Goal: Navigation & Orientation: Find specific page/section

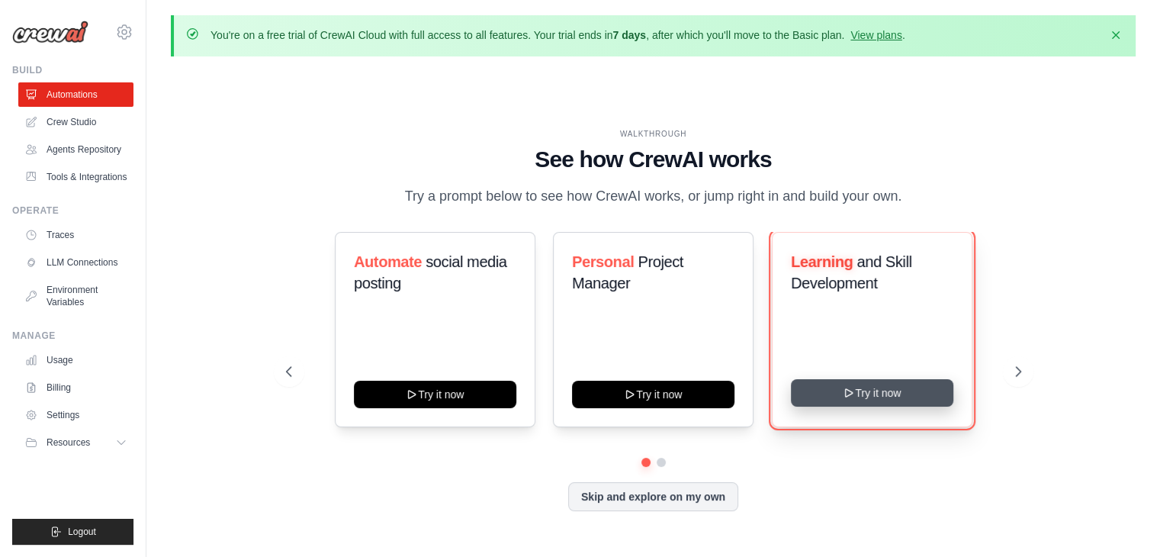
click at [854, 399] on button "Try it now" at bounding box center [872, 392] width 162 height 27
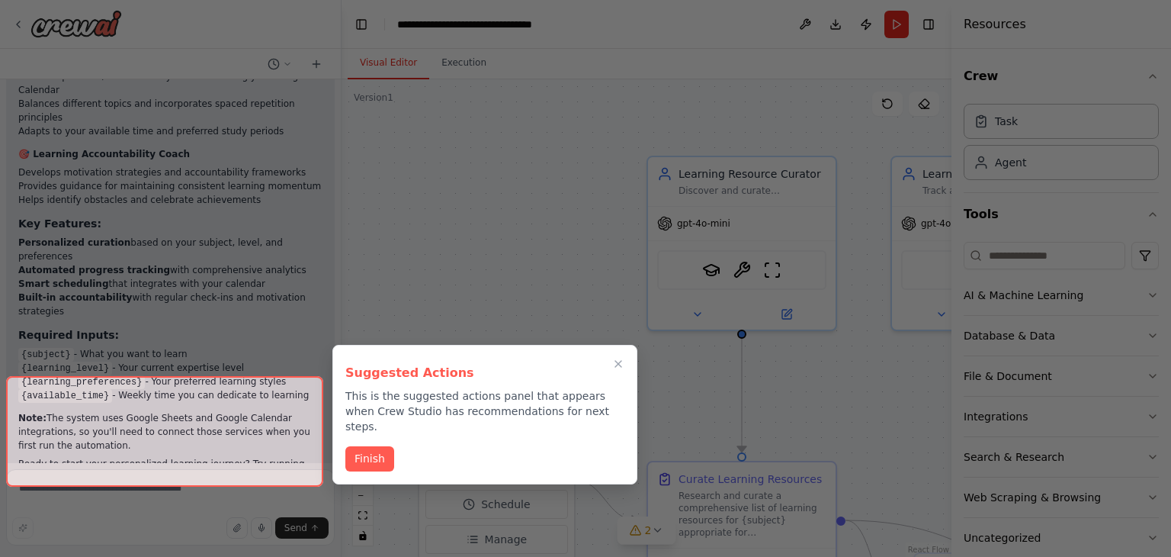
scroll to position [1401, 0]
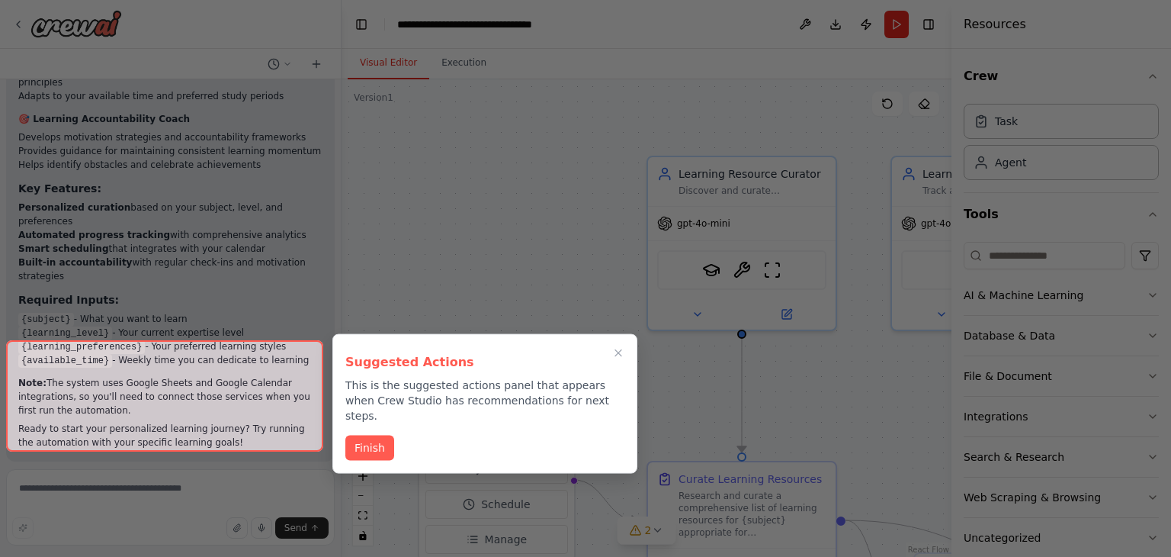
drag, startPoint x: 378, startPoint y: 437, endPoint x: 586, endPoint y: 287, distance: 255.7
click at [378, 436] on button "Finish" at bounding box center [369, 447] width 49 height 25
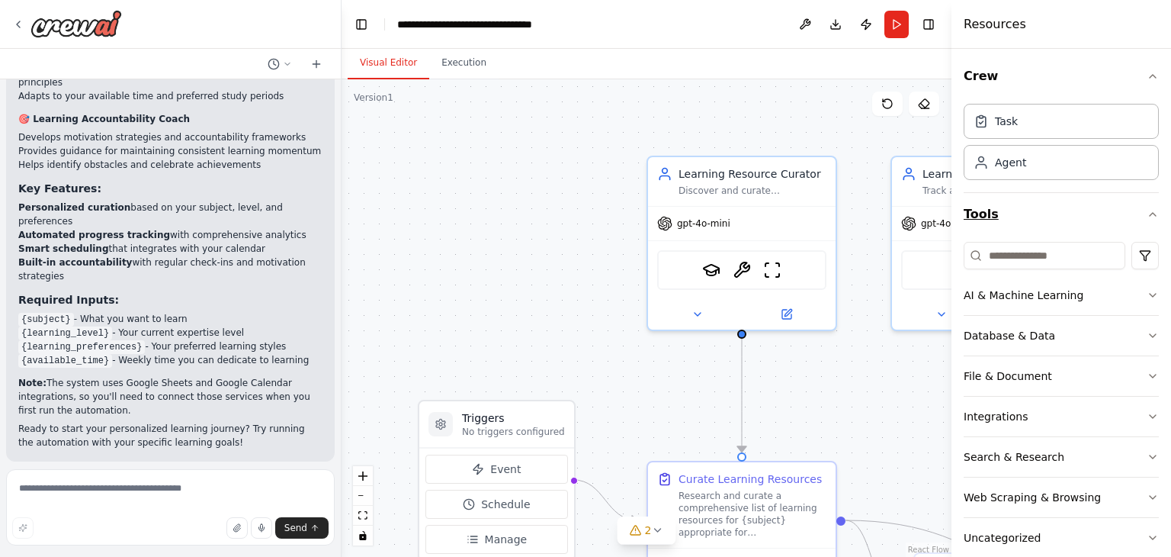
click at [1147, 208] on icon "button" at bounding box center [1153, 214] width 12 height 12
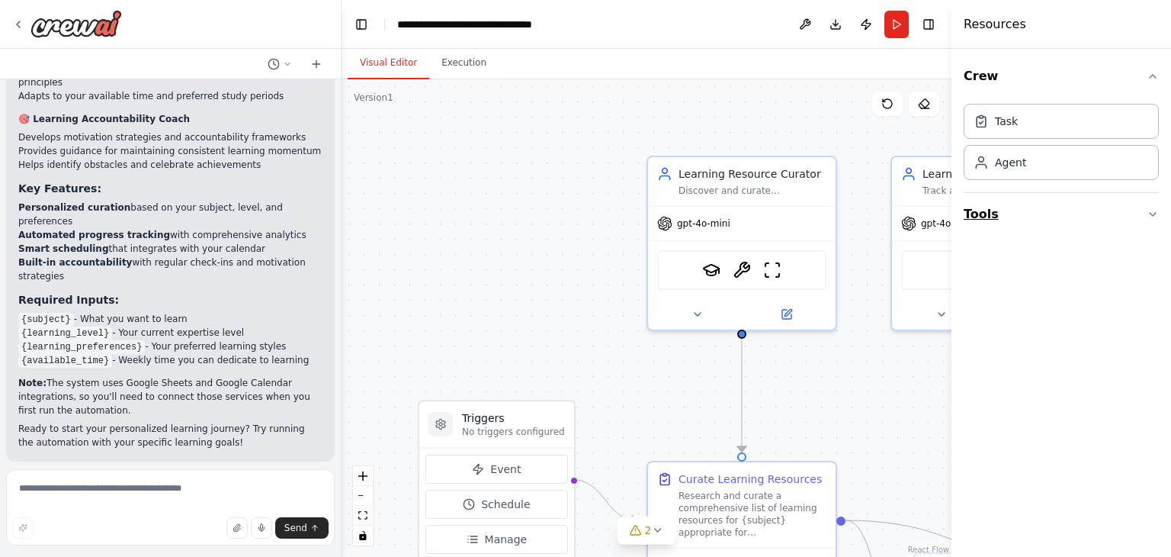
click at [1147, 223] on button "Tools" at bounding box center [1061, 214] width 195 height 43
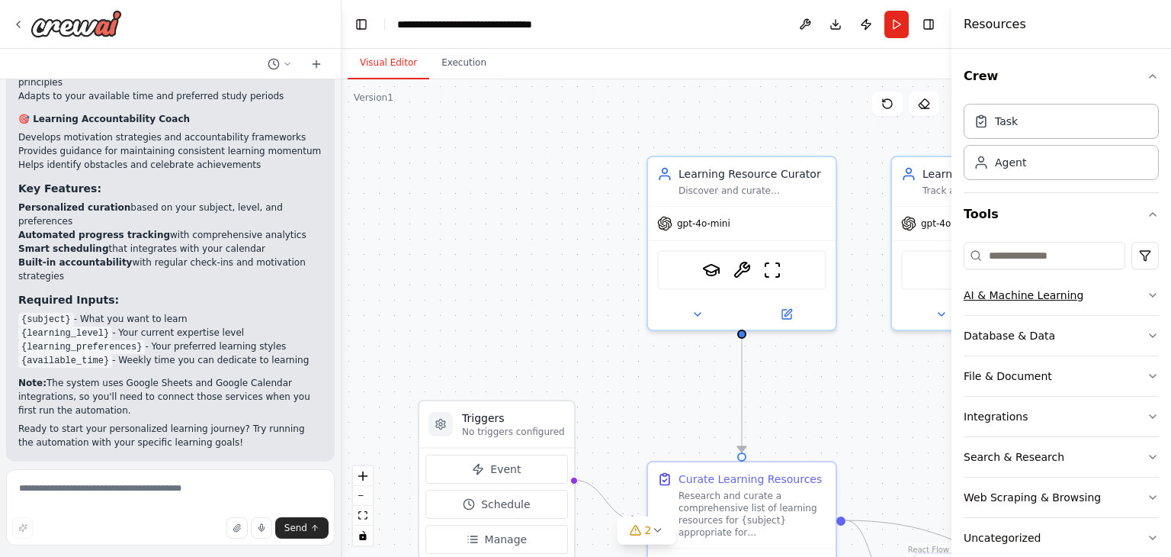
click at [1147, 291] on icon "button" at bounding box center [1153, 295] width 12 height 12
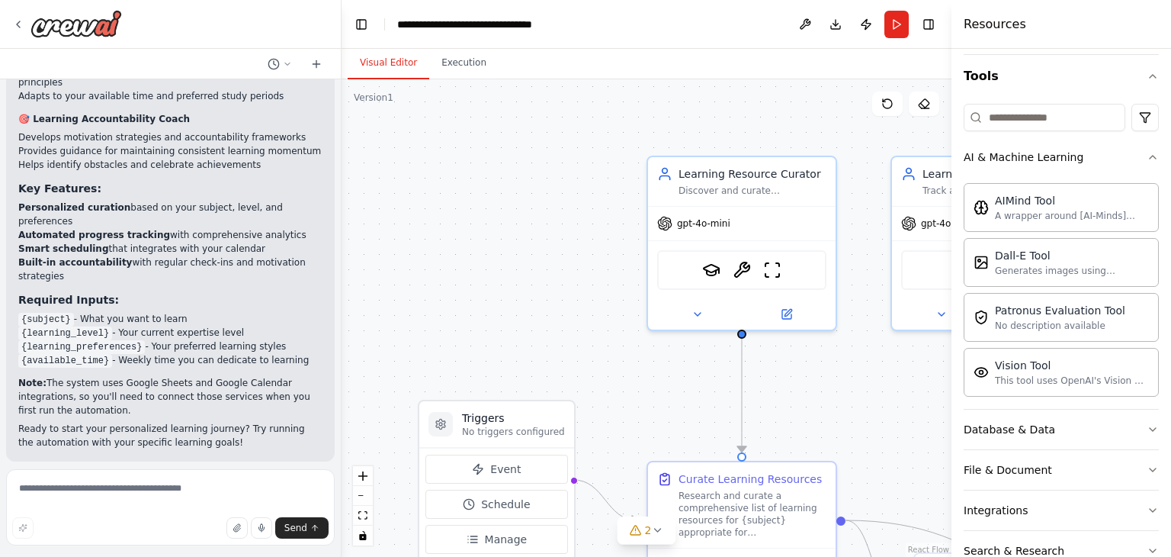
scroll to position [145, 0]
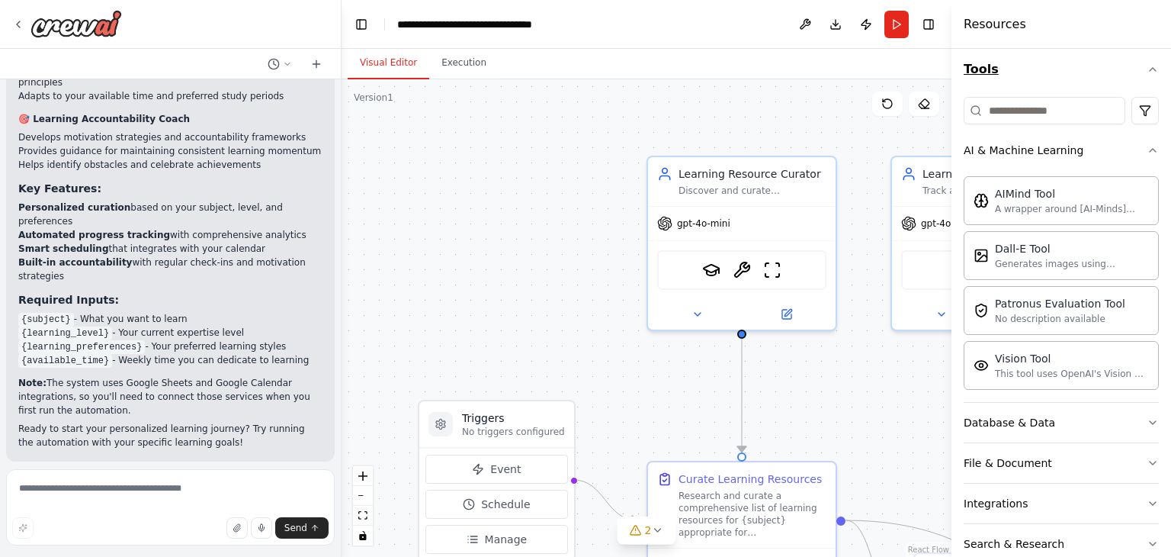
click at [1147, 147] on icon "button" at bounding box center [1153, 150] width 12 height 12
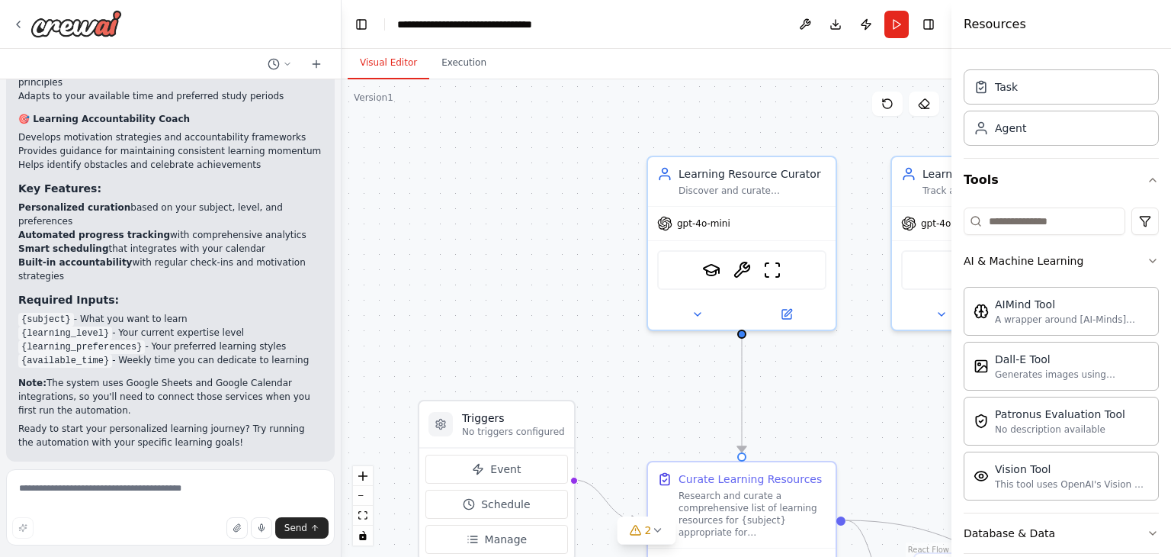
scroll to position [24, 0]
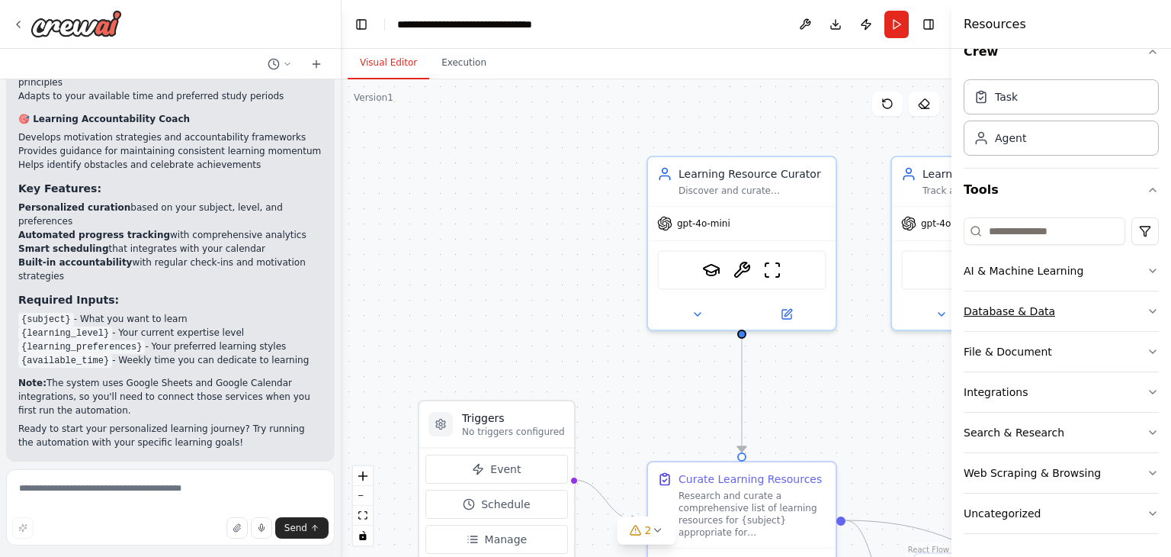
click at [1147, 305] on icon "button" at bounding box center [1153, 311] width 12 height 12
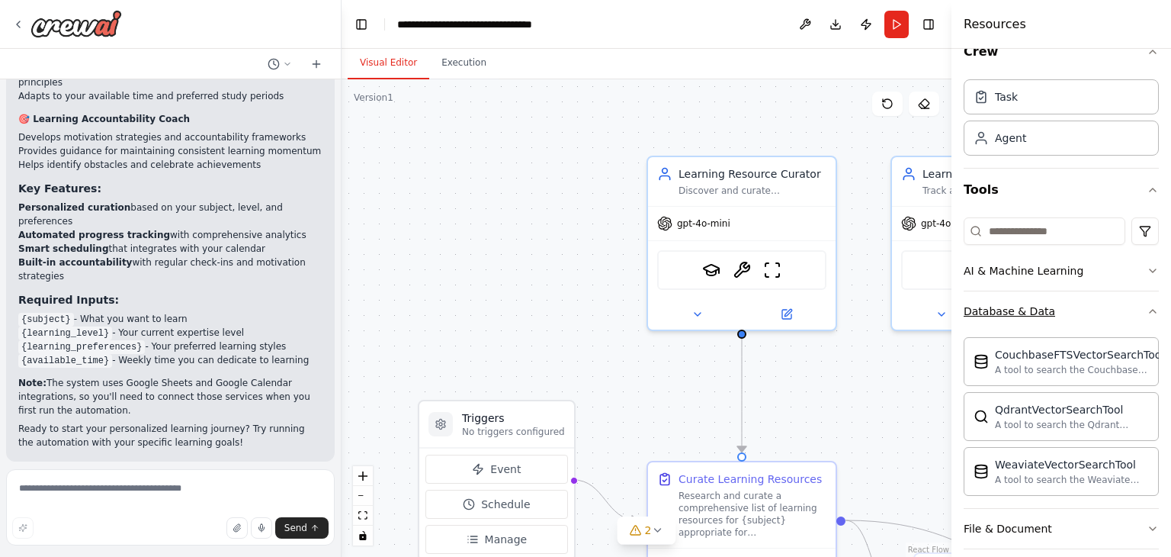
click at [1147, 305] on icon "button" at bounding box center [1153, 311] width 12 height 12
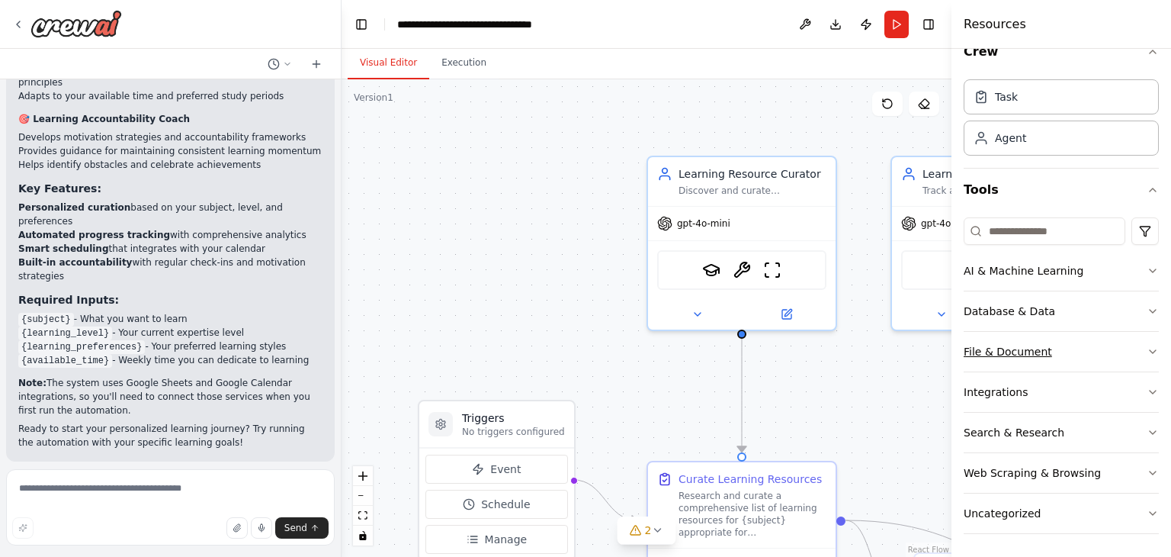
click at [1150, 351] on icon "button" at bounding box center [1153, 351] width 6 height 3
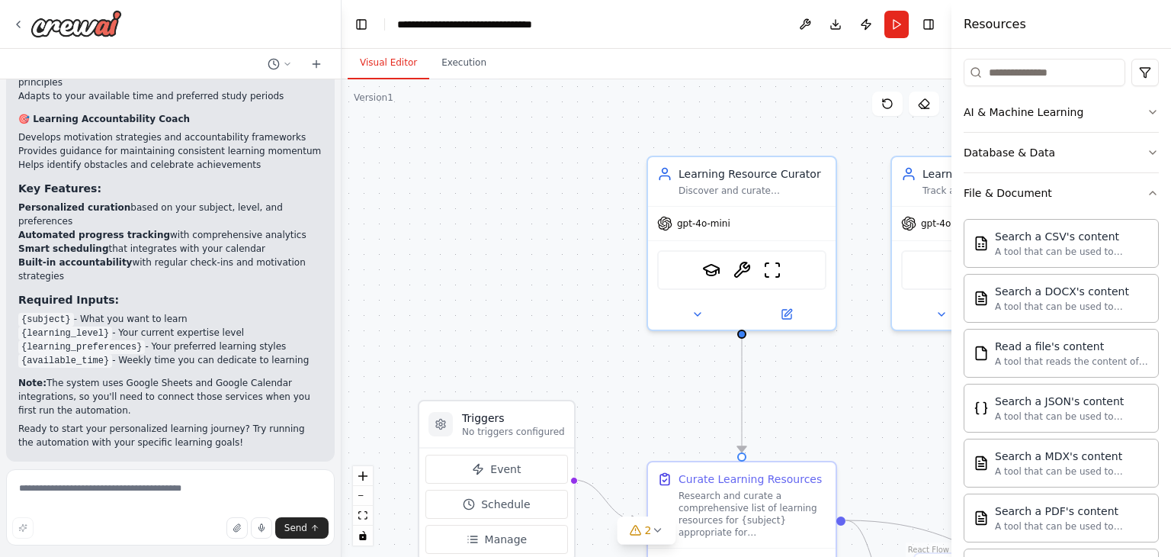
scroll to position [177, 0]
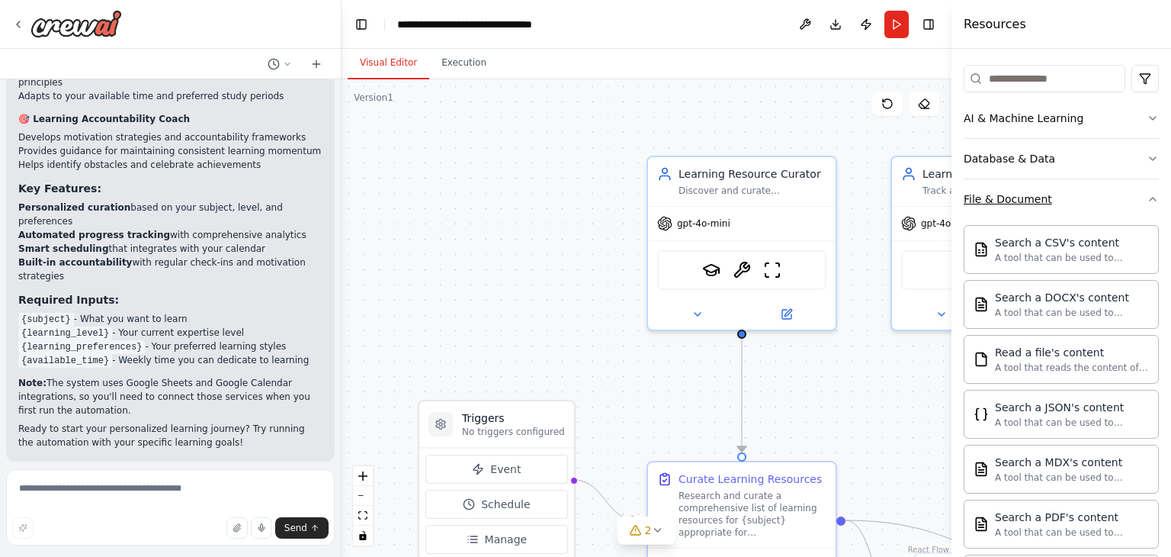
click at [1147, 200] on icon "button" at bounding box center [1153, 199] width 12 height 12
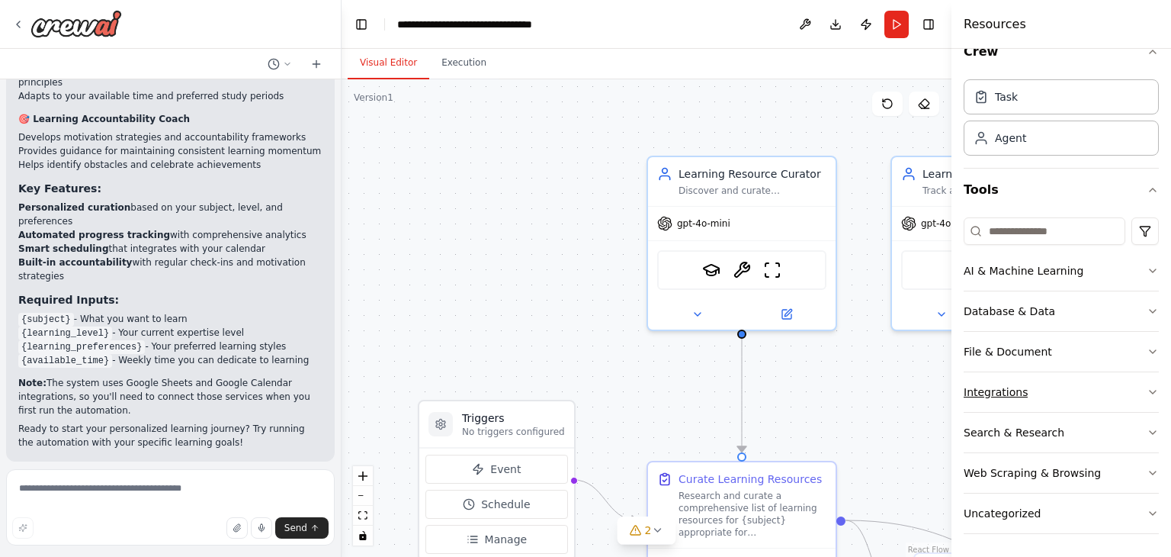
click at [1129, 387] on button "Integrations" at bounding box center [1061, 392] width 195 height 40
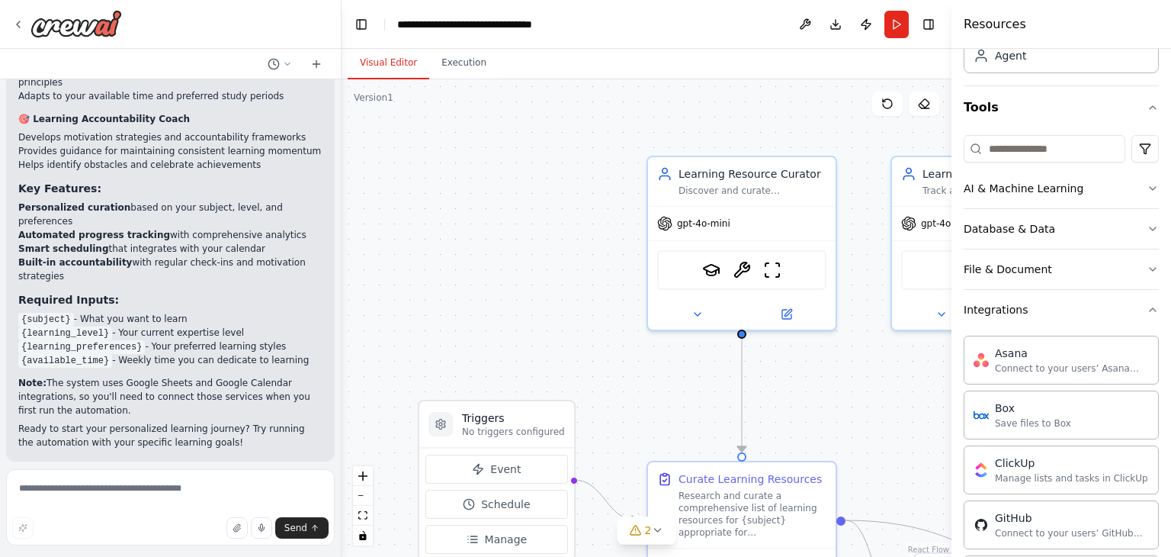
scroll to position [101, 0]
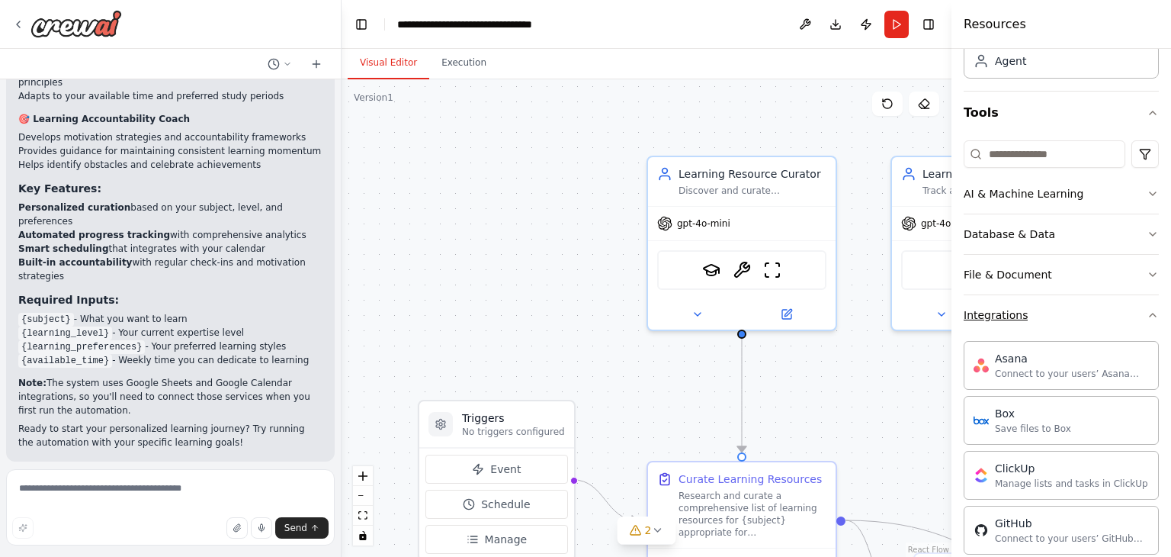
click at [1135, 310] on button "Integrations" at bounding box center [1061, 315] width 195 height 40
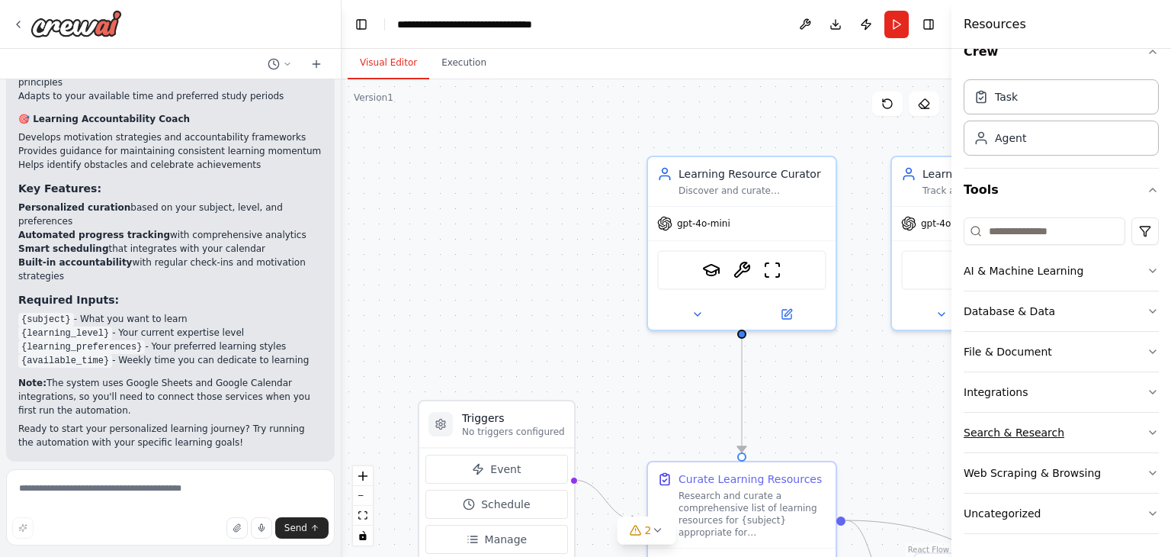
click at [1087, 437] on button "Search & Research" at bounding box center [1061, 433] width 195 height 40
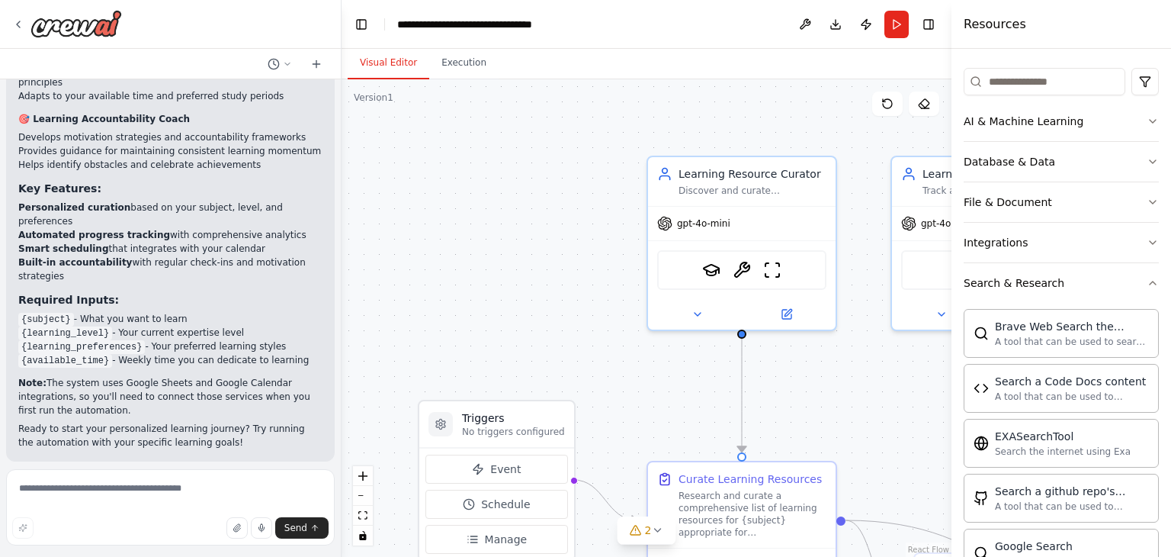
scroll to position [170, 0]
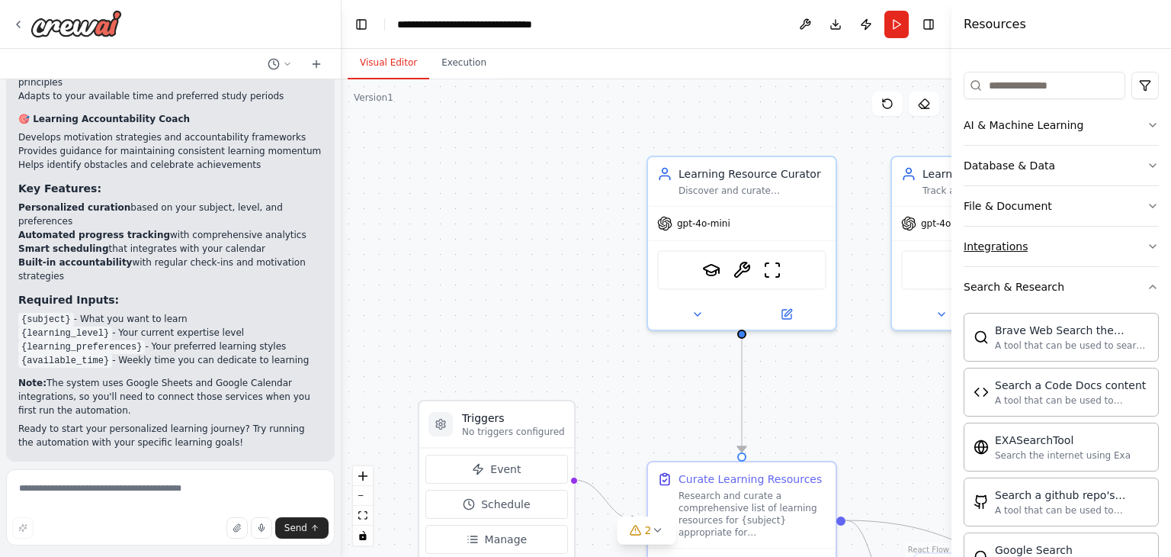
click at [1101, 286] on button "Search & Research" at bounding box center [1061, 287] width 195 height 40
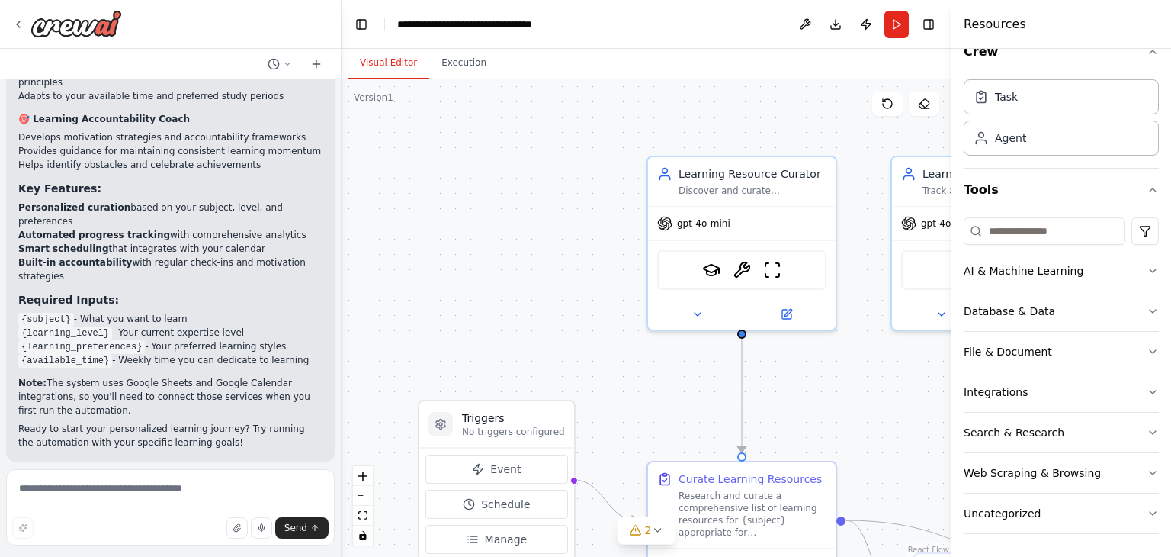
scroll to position [0, 0]
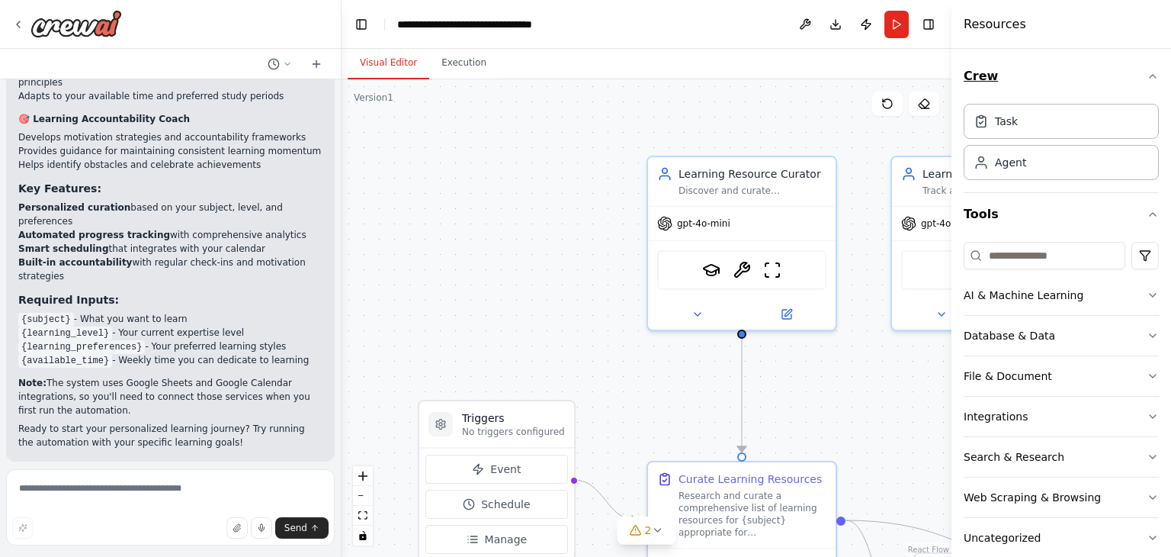
click at [1131, 74] on button "Crew" at bounding box center [1061, 76] width 195 height 43
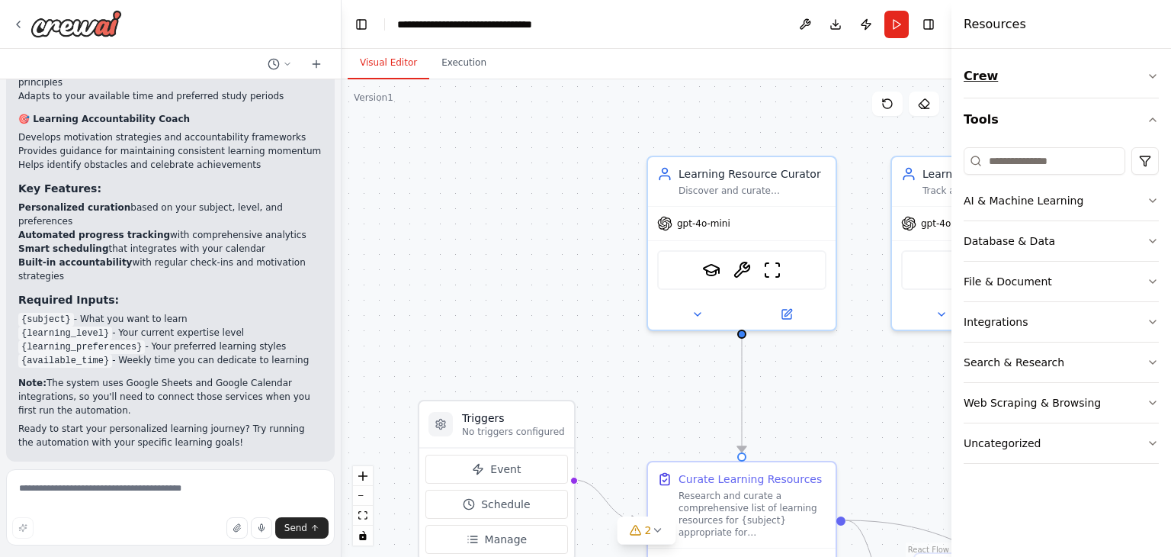
click at [1131, 72] on button "Crew" at bounding box center [1061, 76] width 195 height 43
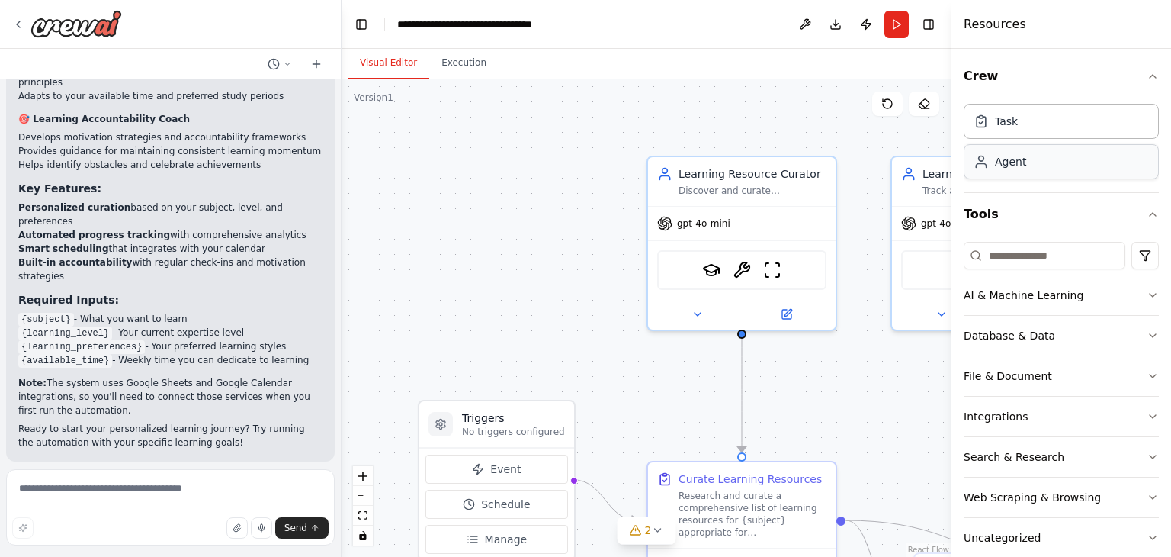
click at [1034, 167] on div "Agent" at bounding box center [1061, 161] width 195 height 35
click at [1042, 123] on div "Task" at bounding box center [1061, 120] width 195 height 35
click at [1147, 71] on icon "button" at bounding box center [1153, 76] width 12 height 12
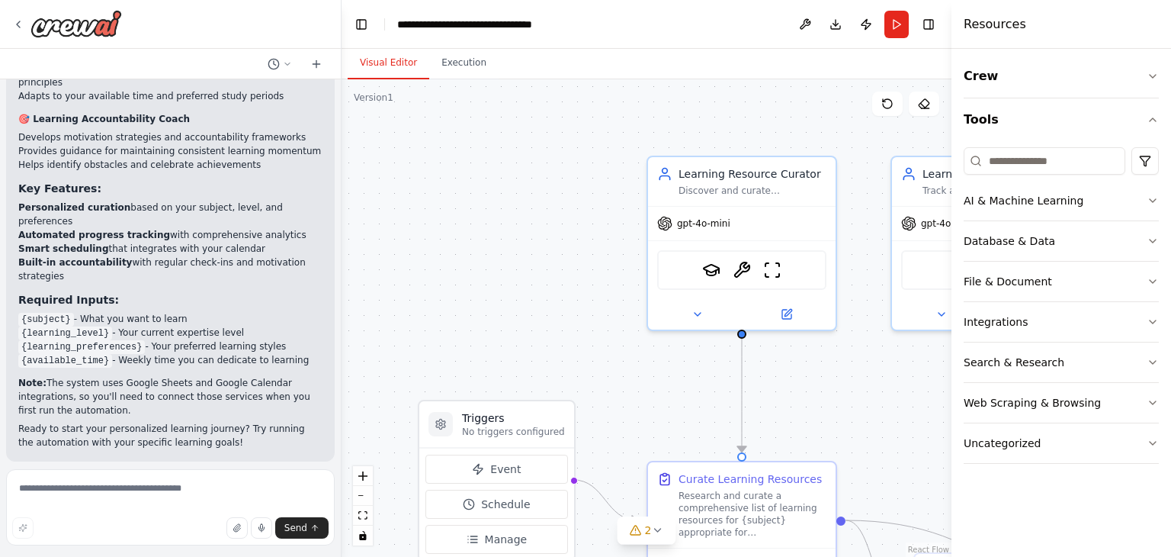
click at [797, 115] on div ".deletable-edge-delete-btn { width: 20px; height: 20px; border: 0px solid #ffff…" at bounding box center [647, 317] width 610 height 477
click at [872, 360] on div ".deletable-edge-delete-btn { width: 20px; height: 20px; border: 0px solid #ffff…" at bounding box center [647, 317] width 610 height 477
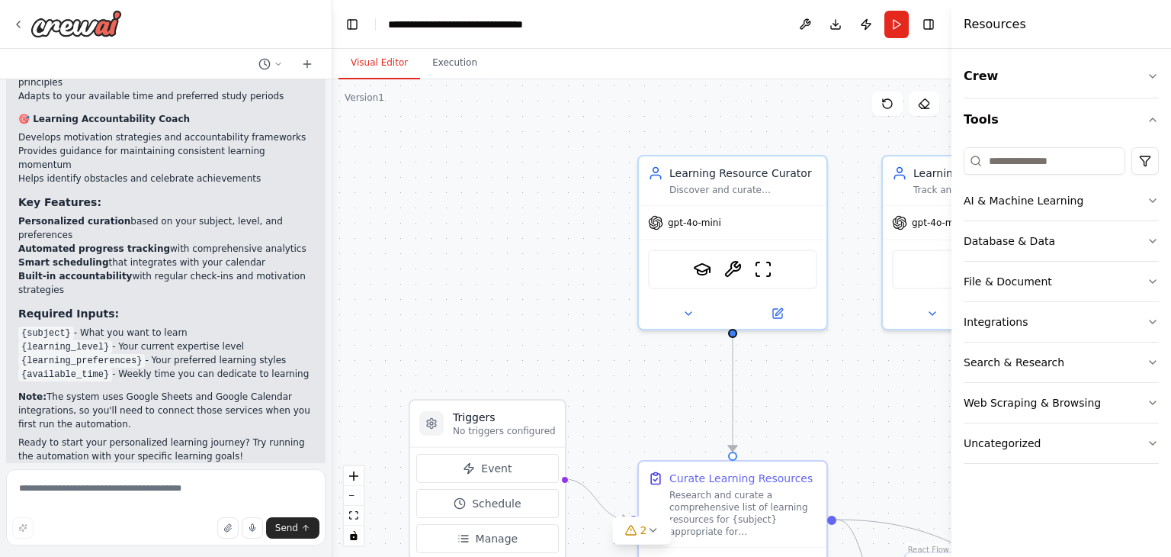
scroll to position [1453, 0]
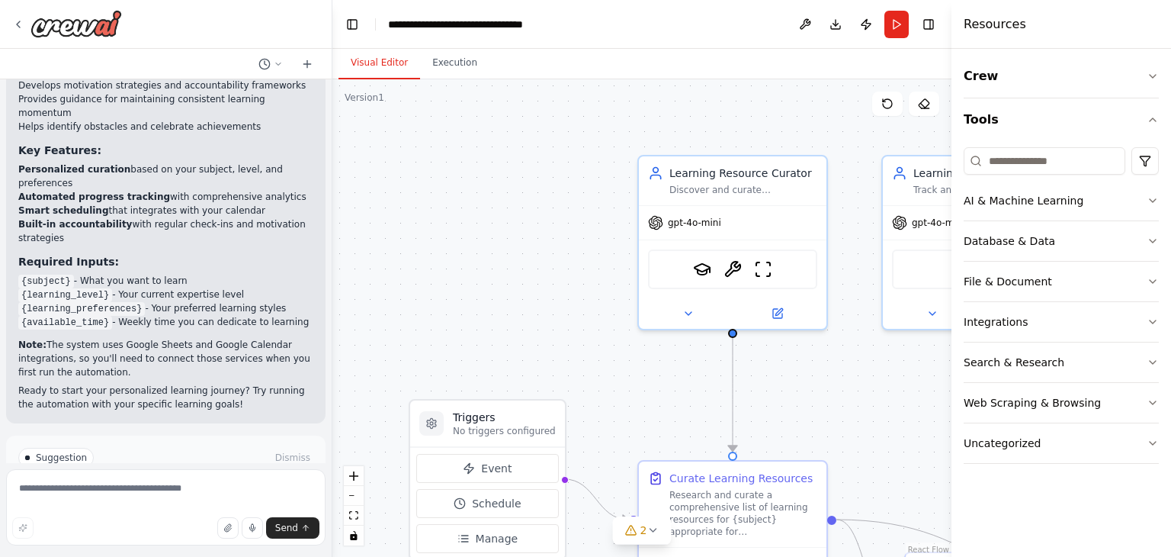
click at [332, 224] on div "Build a crew that curates personalized learning resources, tracks your progress…" at bounding box center [585, 278] width 1171 height 557
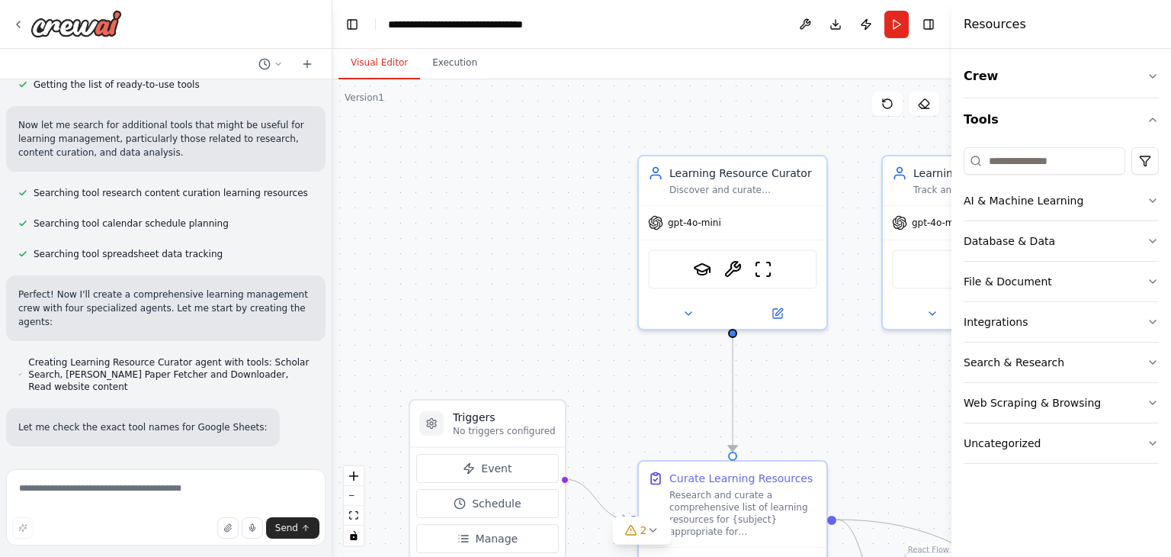
scroll to position [0, 0]
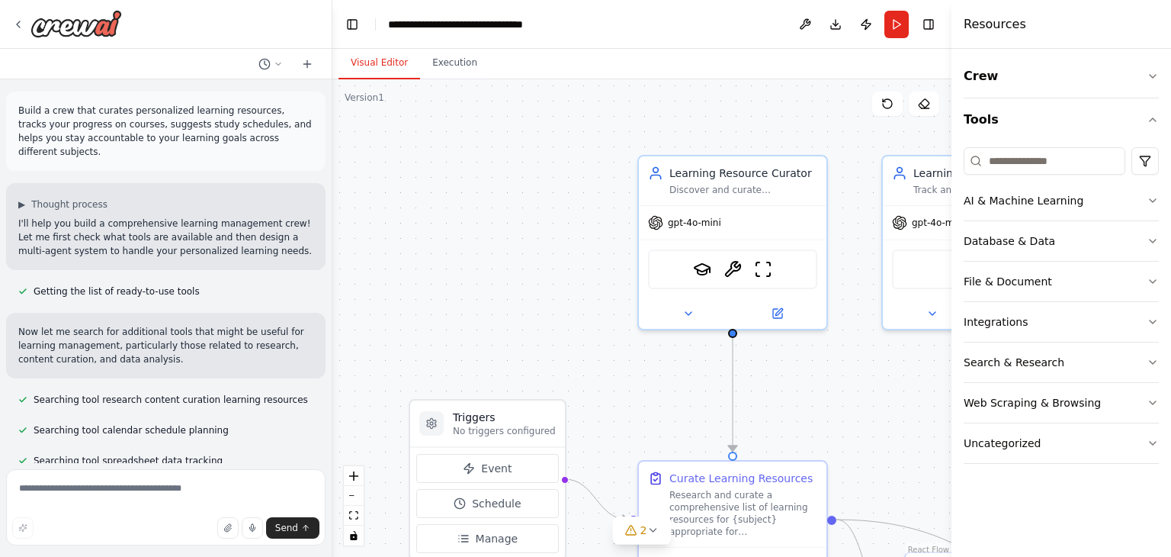
click at [408, 198] on div ".deletable-edge-delete-btn { width: 20px; height: 20px; border: 0px solid #ffff…" at bounding box center [641, 317] width 619 height 477
click at [276, 63] on icon at bounding box center [278, 63] width 9 height 9
click at [396, 193] on div ".deletable-edge-delete-btn { width: 20px; height: 20px; border: 0px solid #ffff…" at bounding box center [641, 317] width 619 height 477
click at [18, 30] on div at bounding box center [166, 278] width 332 height 557
click at [17, 24] on icon at bounding box center [18, 24] width 12 height 12
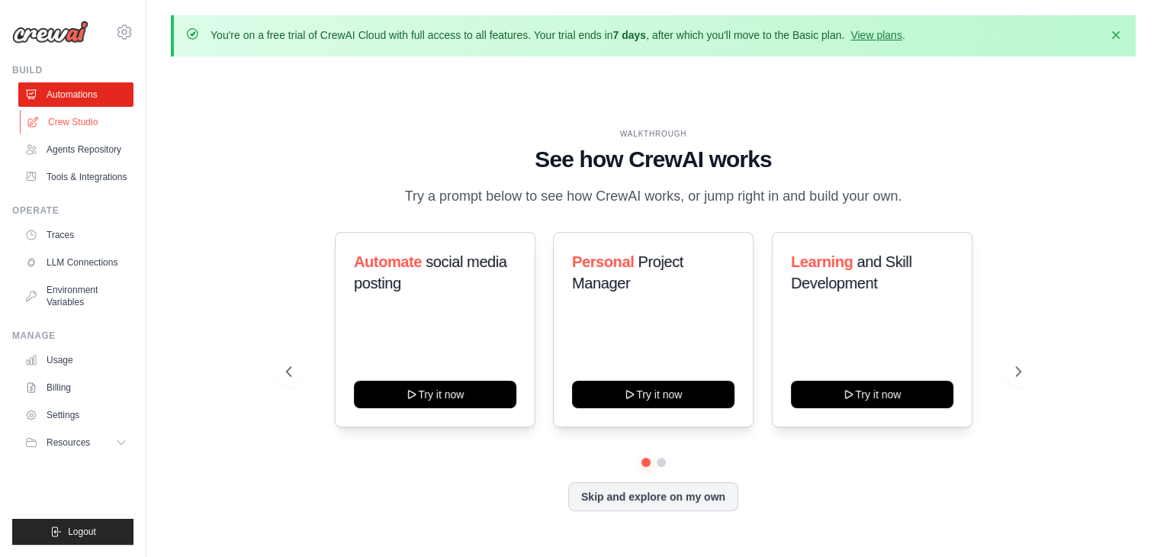
click at [73, 117] on link "Crew Studio" at bounding box center [77, 122] width 115 height 24
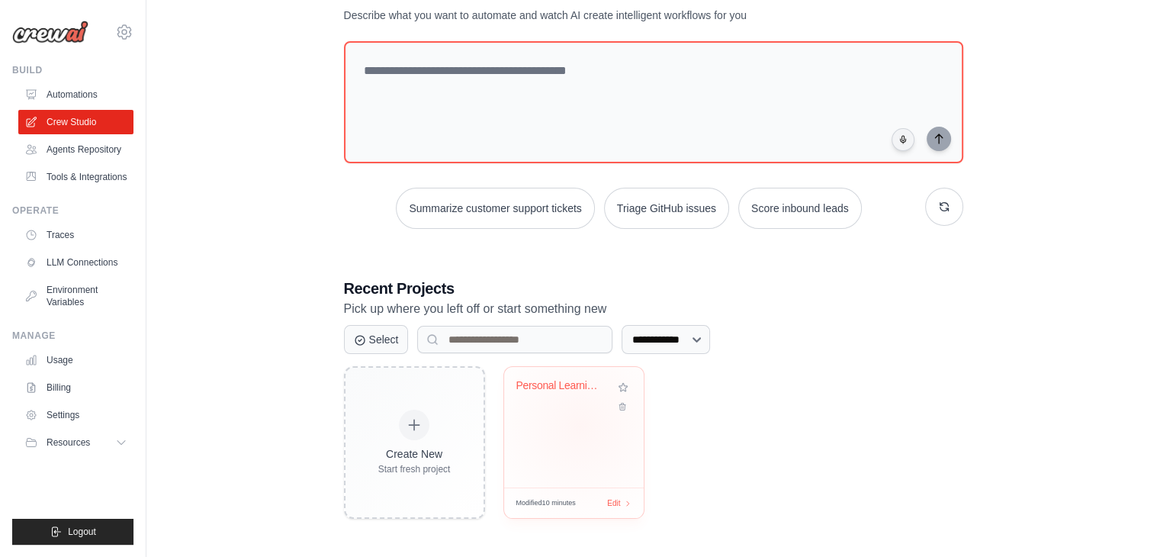
click at [580, 424] on div "Personal Learning Management System" at bounding box center [574, 427] width 140 height 120
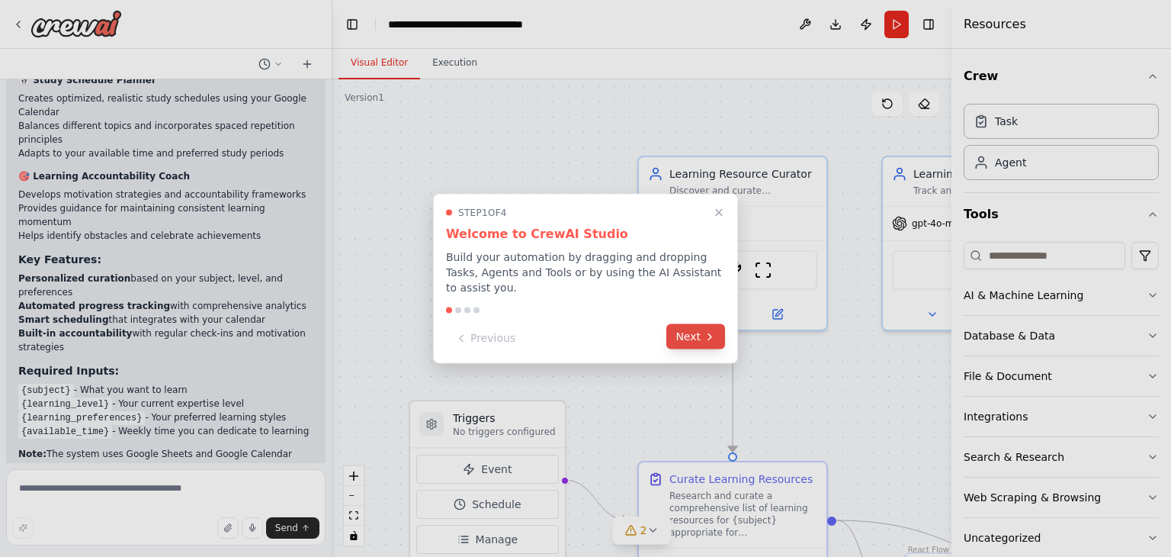
click at [702, 324] on button "Next" at bounding box center [695, 336] width 59 height 25
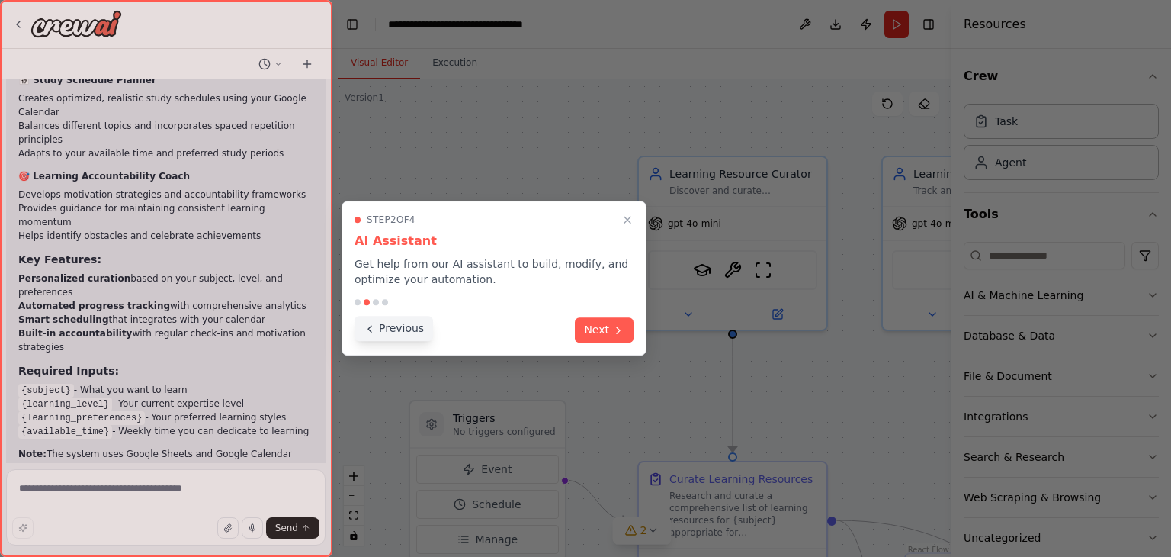
click at [390, 329] on button "Previous" at bounding box center [394, 328] width 79 height 25
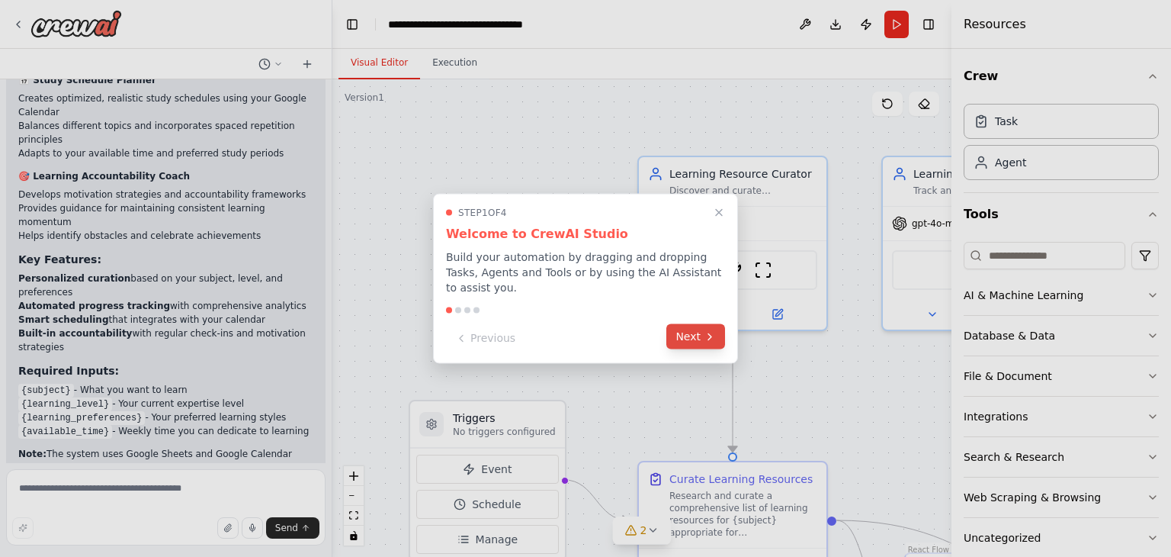
click at [686, 327] on button "Next" at bounding box center [695, 336] width 59 height 25
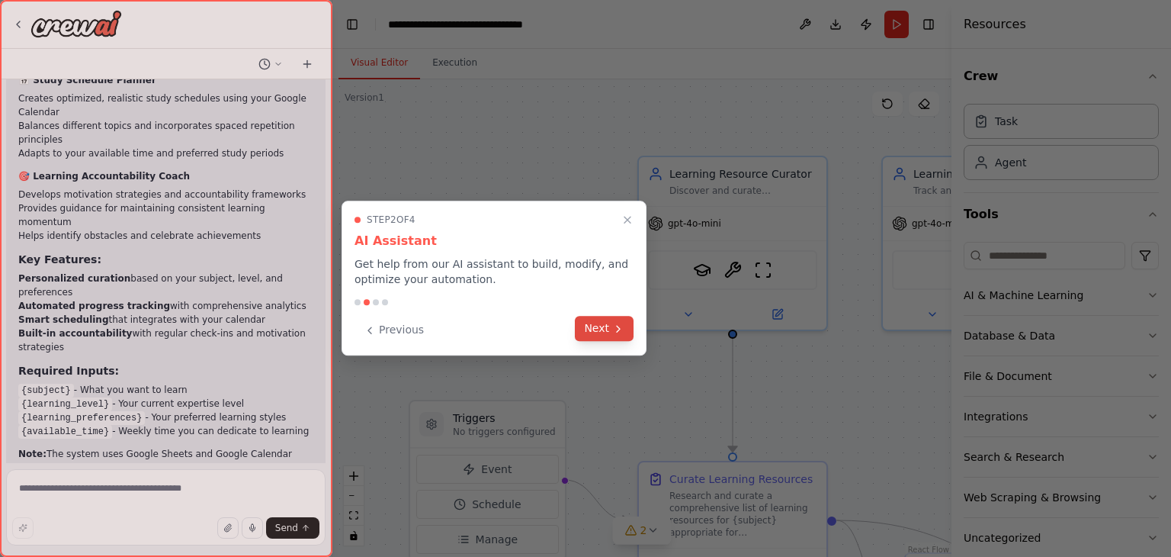
click at [603, 325] on button "Next" at bounding box center [604, 328] width 59 height 25
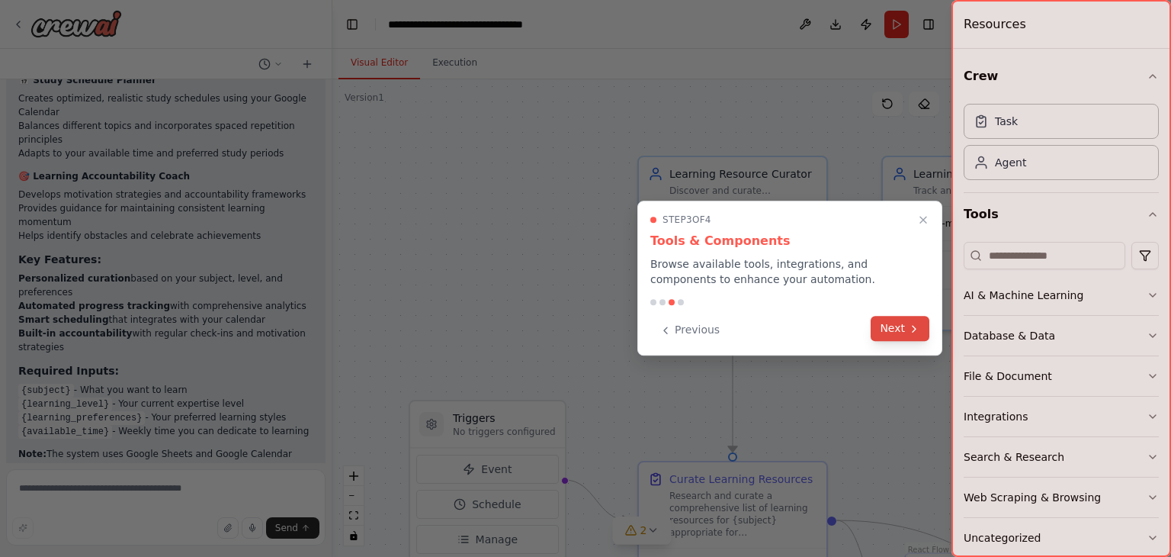
click at [894, 321] on button "Next" at bounding box center [900, 328] width 59 height 25
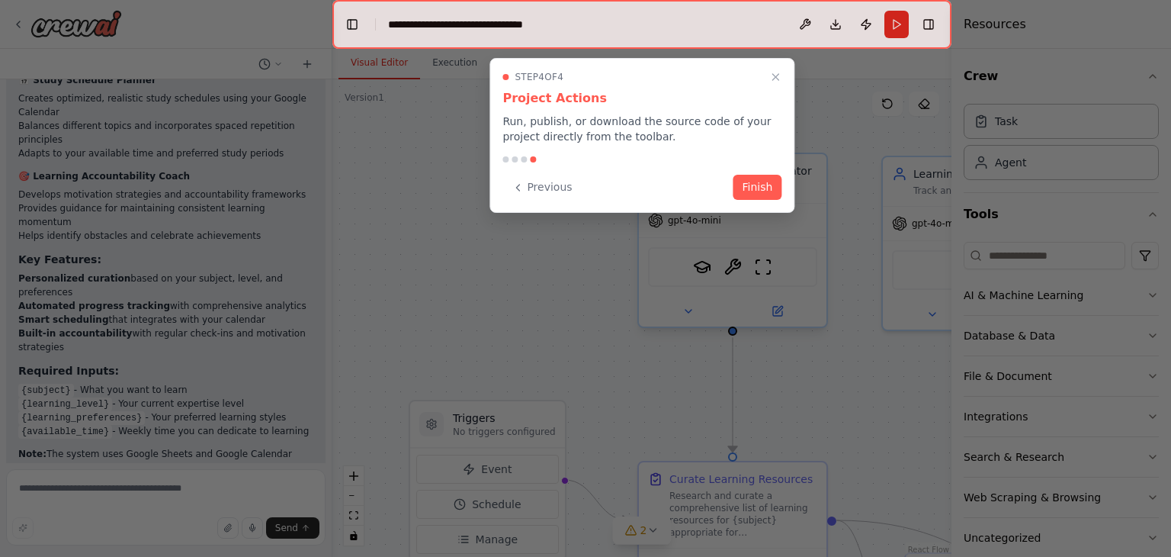
drag, startPoint x: 752, startPoint y: 181, endPoint x: 735, endPoint y: 238, distance: 59.6
click at [752, 181] on button "Finish" at bounding box center [758, 187] width 49 height 25
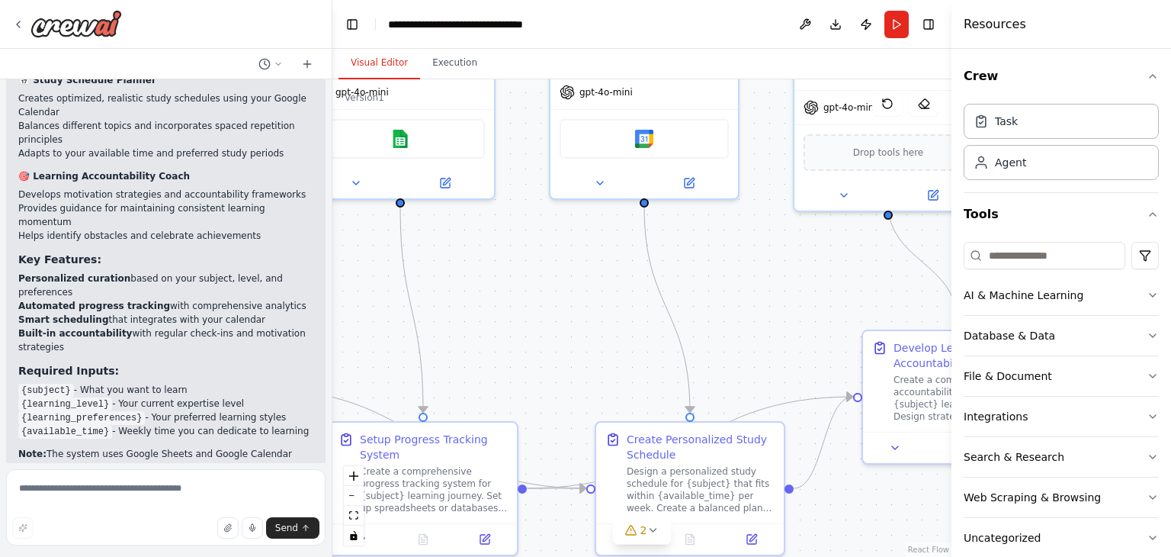
drag, startPoint x: 903, startPoint y: 394, endPoint x: 326, endPoint y: 263, distance: 592.0
click at [326, 263] on div "Build a crew that curates personalized learning resources, tracks your progress…" at bounding box center [585, 278] width 1171 height 557
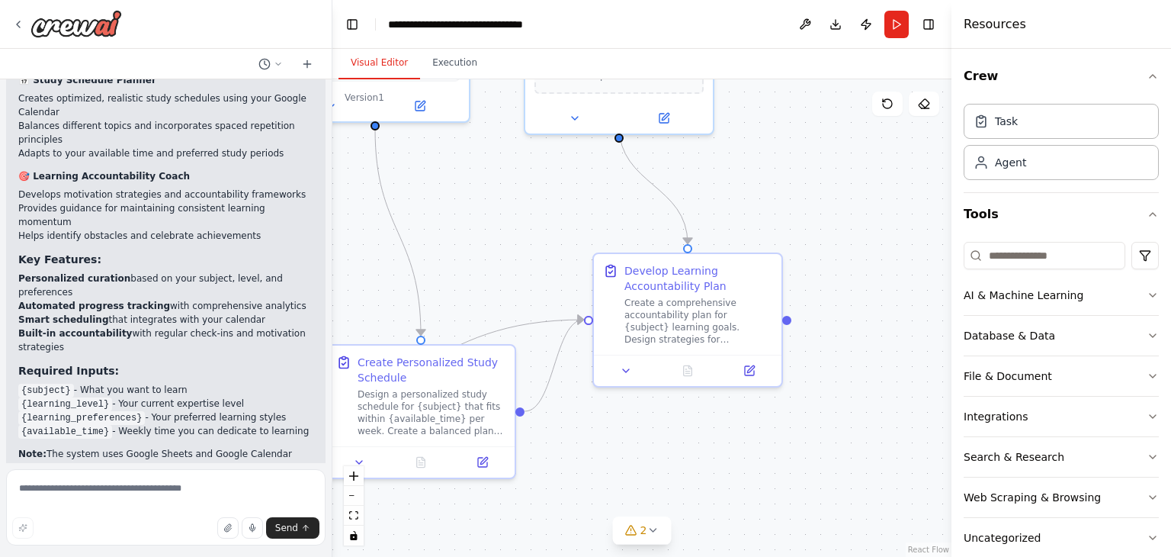
drag, startPoint x: 438, startPoint y: 290, endPoint x: 479, endPoint y: 267, distance: 47.1
click at [515, 230] on div ".deletable-edge-delete-btn { width: 20px; height: 20px; border: 0px solid #ffff…" at bounding box center [641, 317] width 619 height 477
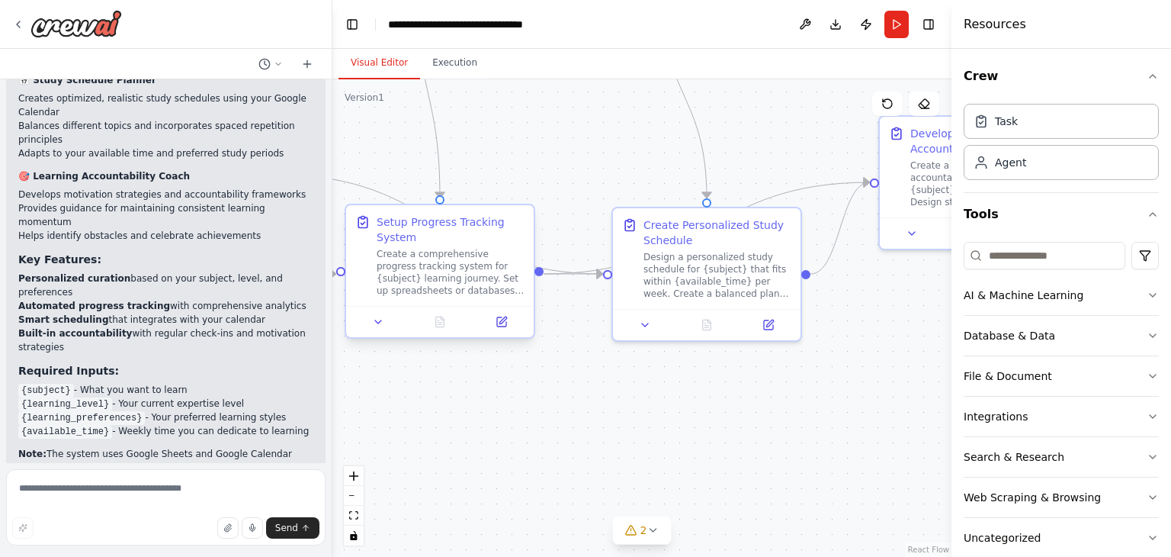
drag, startPoint x: 461, startPoint y: 303, endPoint x: 525, endPoint y: 334, distance: 70.6
click at [747, 165] on div ".deletable-edge-delete-btn { width: 20px; height: 20px; border: 0px solid #ffff…" at bounding box center [641, 317] width 619 height 477
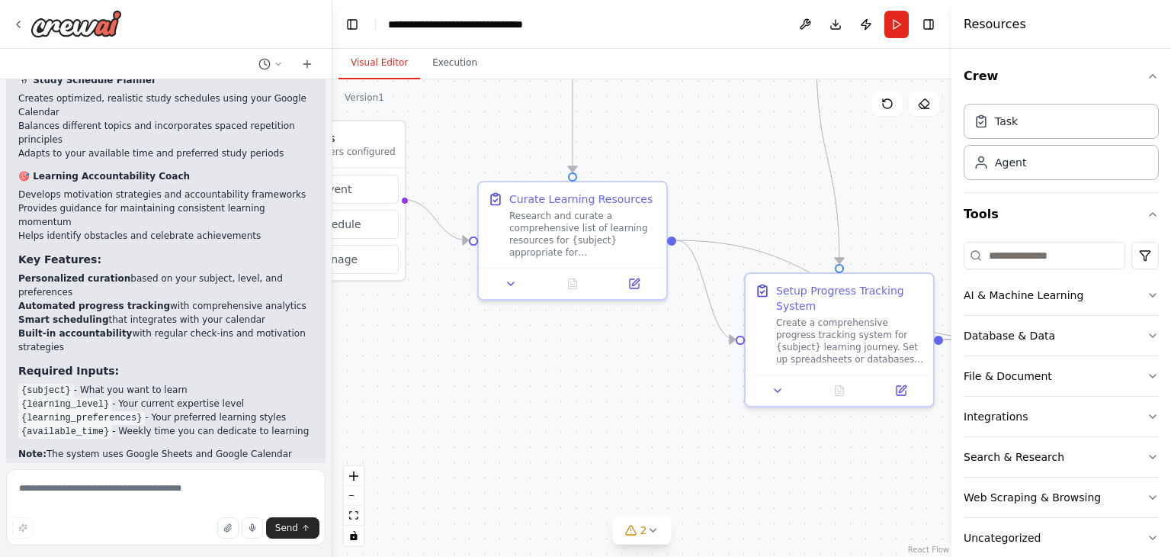
drag, startPoint x: 451, startPoint y: 454, endPoint x: 645, endPoint y: 487, distance: 196.6
click at [851, 519] on div ".deletable-edge-delete-btn { width: 20px; height: 20px; border: 0px solid #ffff…" at bounding box center [641, 317] width 619 height 477
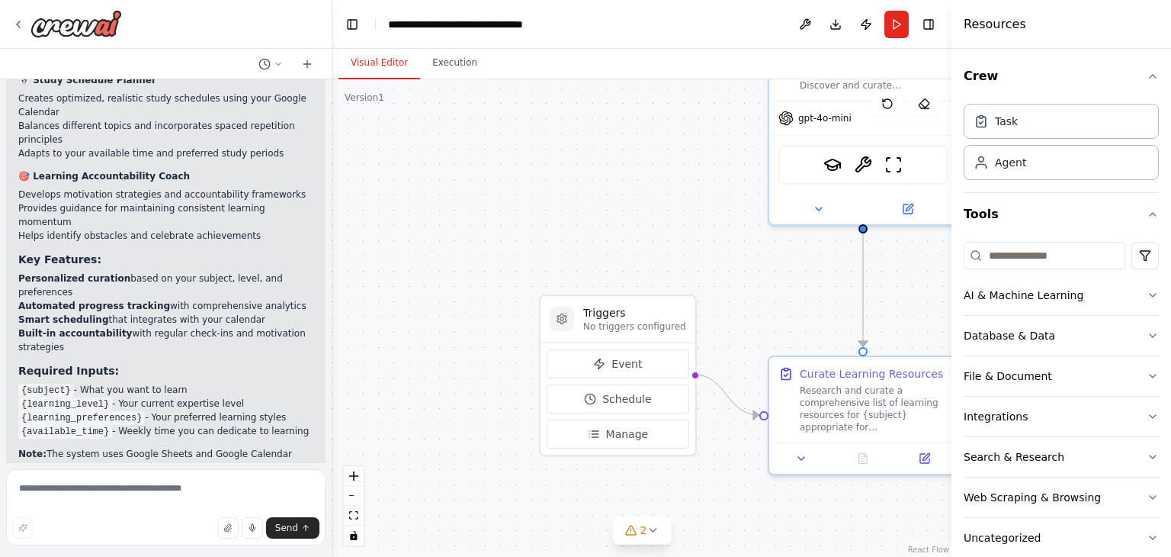
click at [798, 556] on html "Build a crew that curates personalized learning resources, tracks your progress…" at bounding box center [585, 278] width 1171 height 557
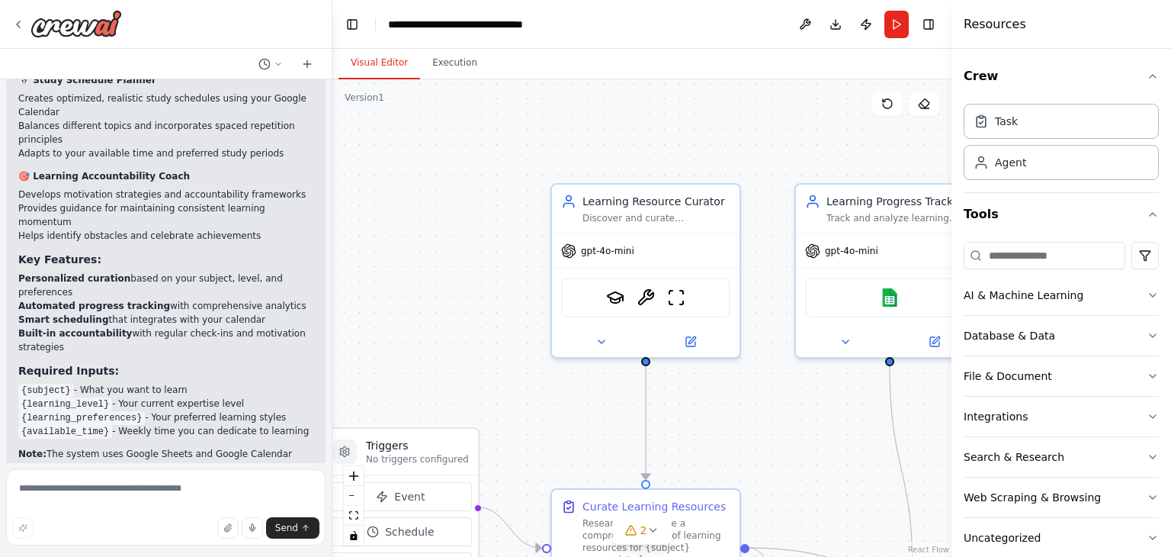
drag, startPoint x: 592, startPoint y: 418, endPoint x: 563, endPoint y: 462, distance: 52.9
click at [563, 462] on div ".deletable-edge-delete-btn { width: 20px; height: 20px; border: 0px solid #ffff…" at bounding box center [641, 317] width 619 height 477
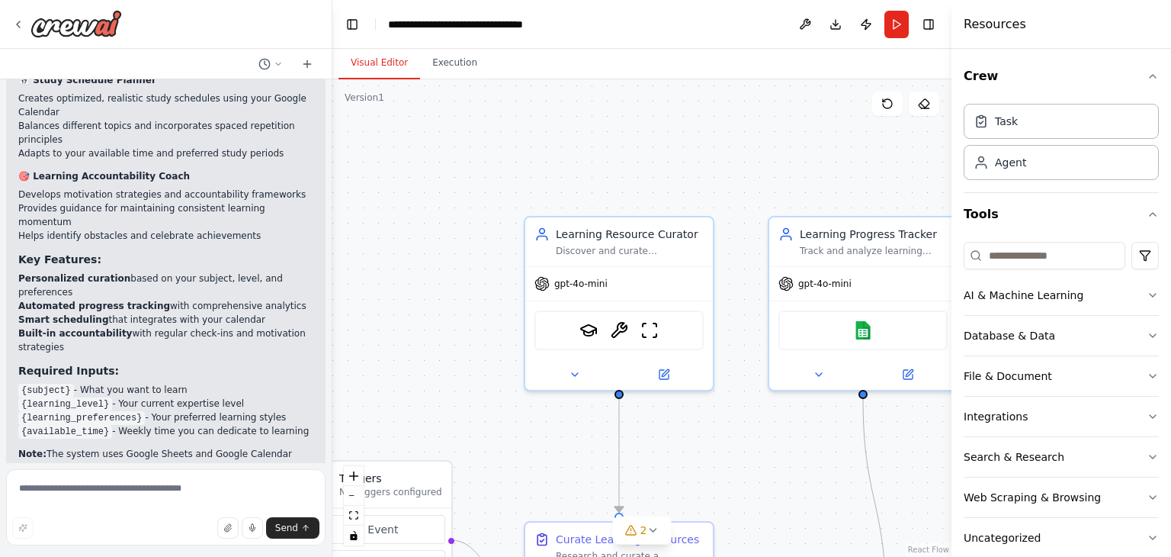
click at [729, 467] on div ".deletable-edge-delete-btn { width: 20px; height: 20px; border: 0px solid #ffff…" at bounding box center [641, 317] width 619 height 477
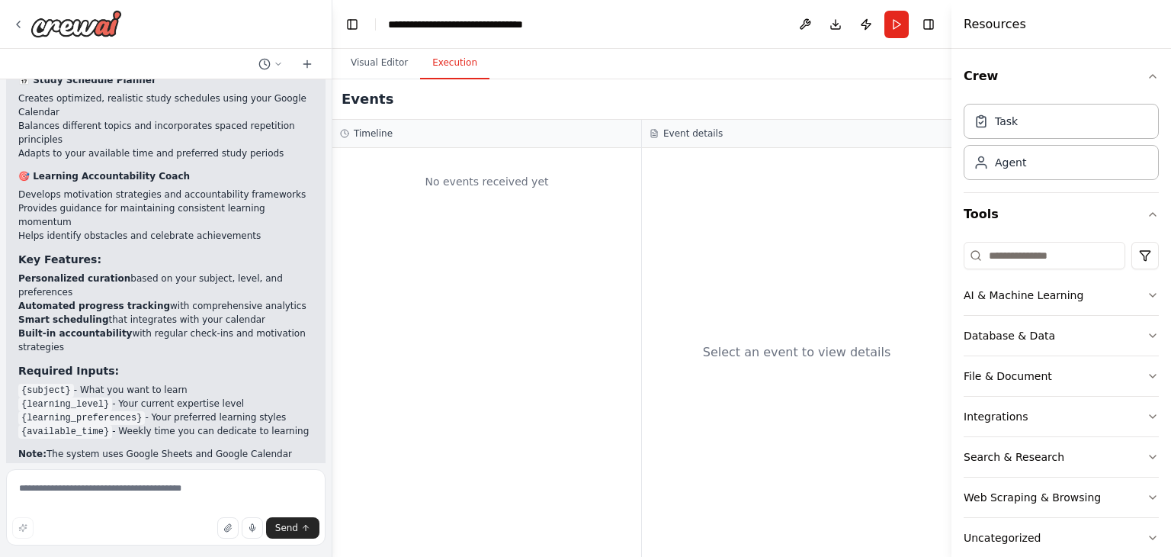
click at [436, 72] on button "Execution" at bounding box center [454, 63] width 69 height 32
click at [357, 63] on button "Visual Editor" at bounding box center [380, 63] width 82 height 32
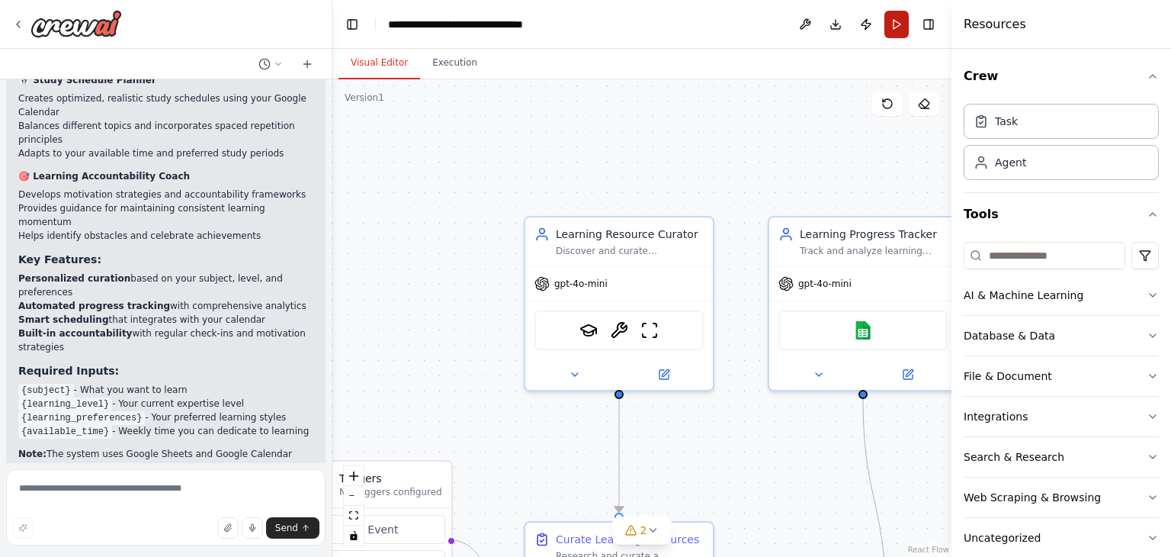
click at [891, 24] on button "Run" at bounding box center [897, 24] width 24 height 27
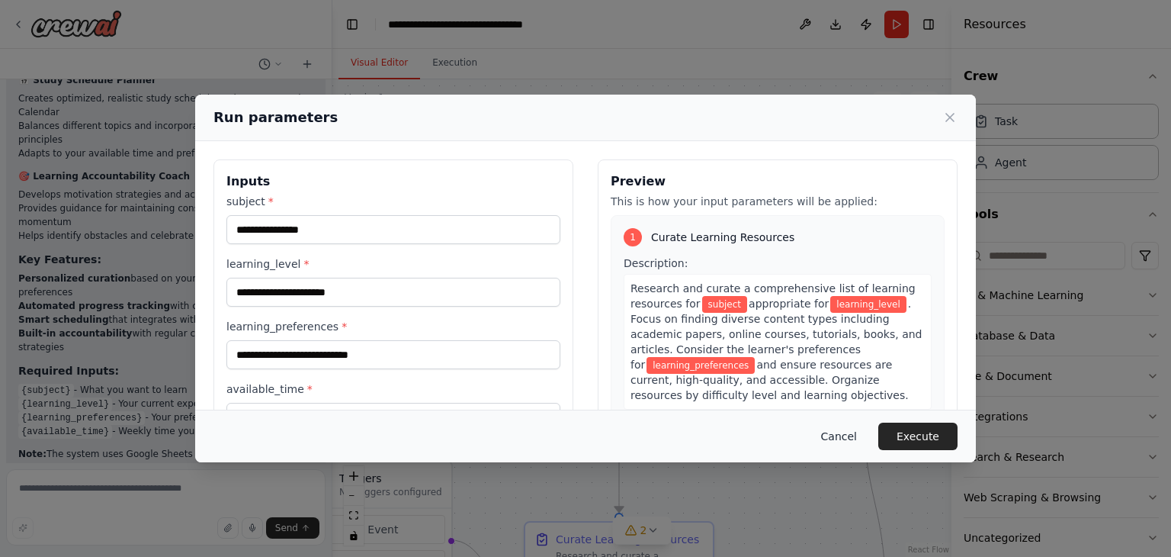
click at [844, 426] on button "Cancel" at bounding box center [839, 435] width 60 height 27
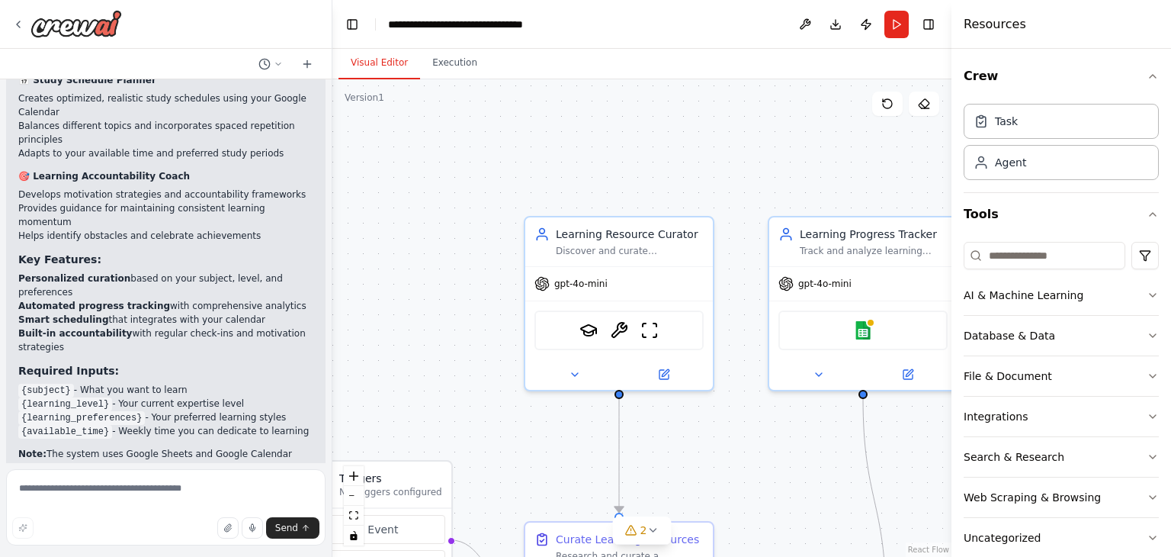
click at [833, 25] on button "Download" at bounding box center [836, 24] width 24 height 27
click at [738, 132] on div ".deletable-edge-delete-btn { width: 20px; height: 20px; border: 0px solid #ffff…" at bounding box center [641, 317] width 619 height 477
click at [932, 22] on button "Toggle Right Sidebar" at bounding box center [928, 24] width 21 height 21
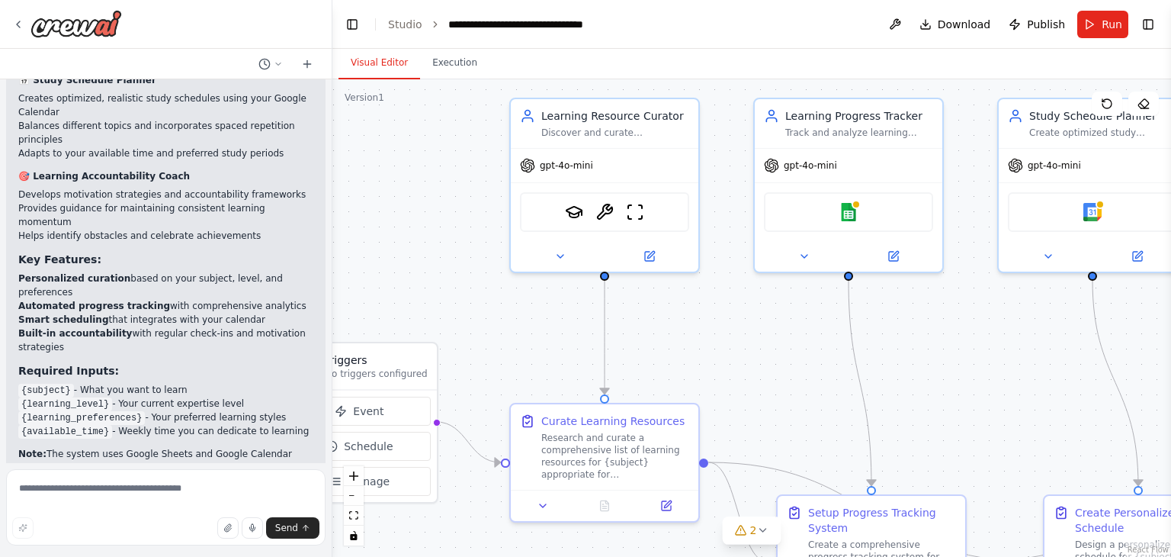
drag, startPoint x: 979, startPoint y: 437, endPoint x: 965, endPoint y: 319, distance: 119.1
click at [965, 319] on div ".deletable-edge-delete-btn { width: 20px; height: 20px; border: 0px solid #ffff…" at bounding box center [751, 317] width 839 height 477
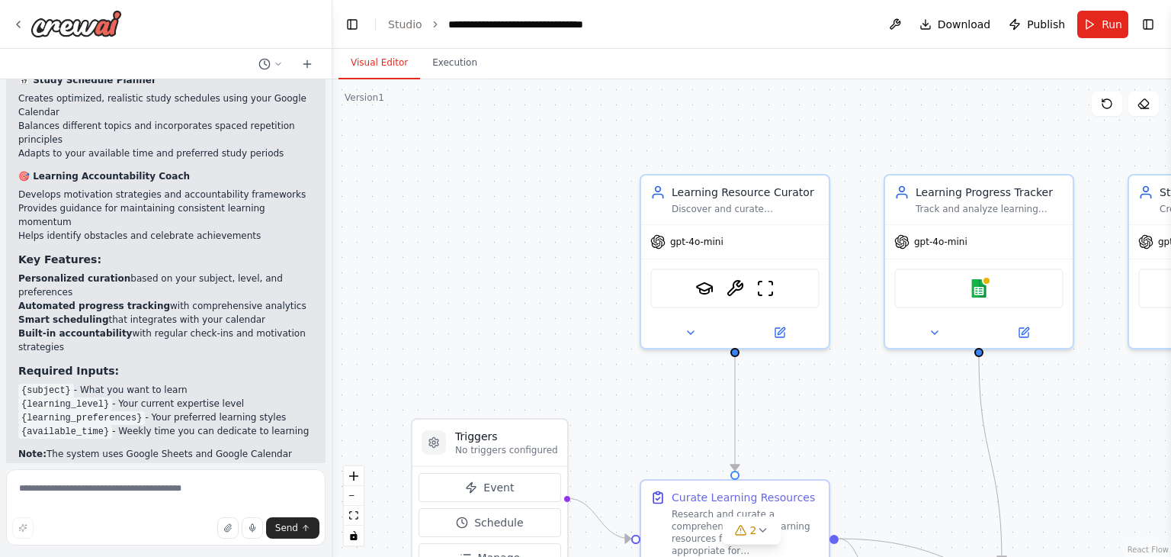
drag, startPoint x: 917, startPoint y: 334, endPoint x: 1154, endPoint y: 406, distance: 248.0
click at [1154, 406] on div ".deletable-edge-delete-btn { width: 20px; height: 20px; border: 0px solid #ffff…" at bounding box center [751, 317] width 839 height 477
click at [746, 526] on icon at bounding box center [741, 530] width 12 height 12
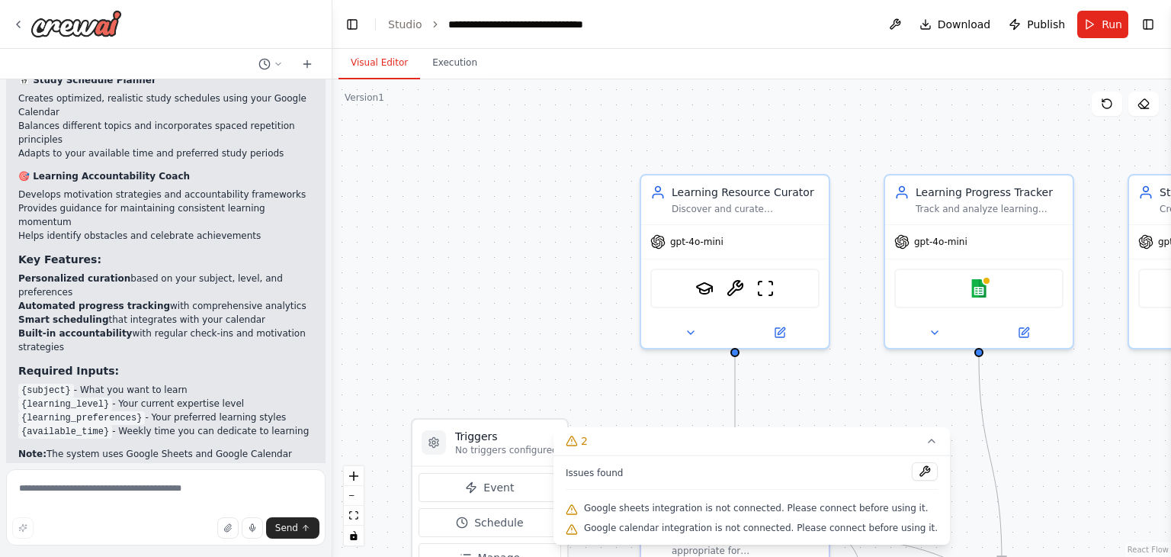
click at [520, 332] on div ".deletable-edge-delete-btn { width: 20px; height: 20px; border: 0px solid #ffff…" at bounding box center [751, 317] width 839 height 477
click at [901, 18] on button at bounding box center [895, 24] width 24 height 27
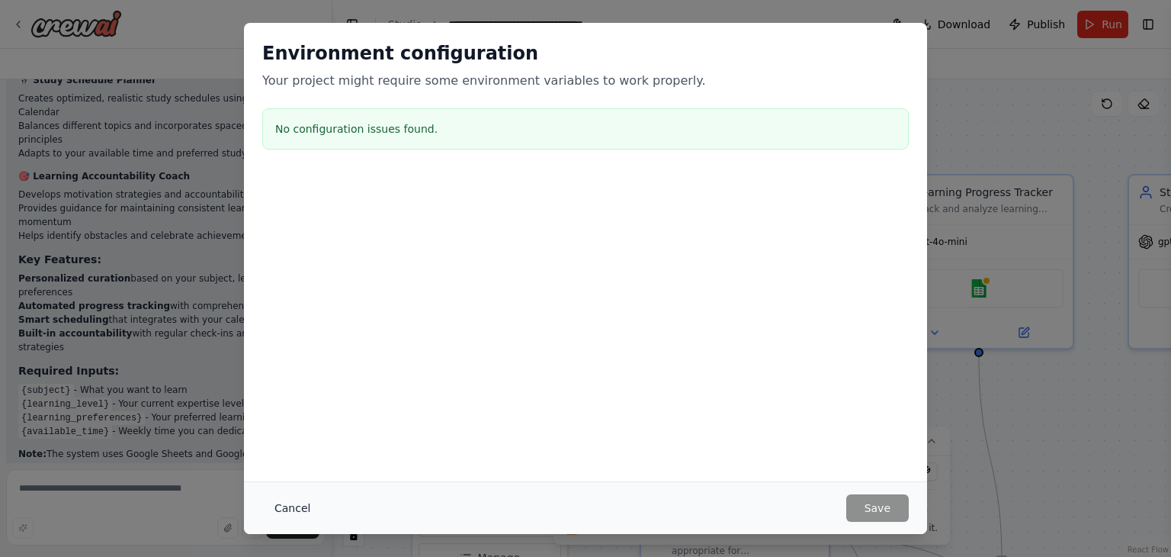
click at [289, 512] on button "Cancel" at bounding box center [292, 507] width 60 height 27
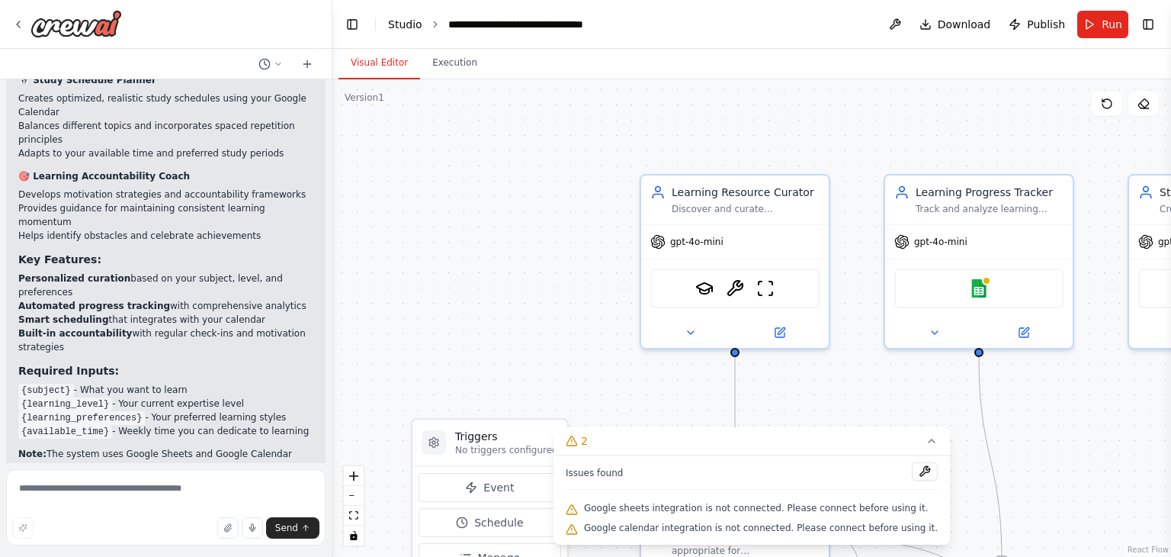
click at [399, 22] on link "Studio" at bounding box center [405, 24] width 34 height 12
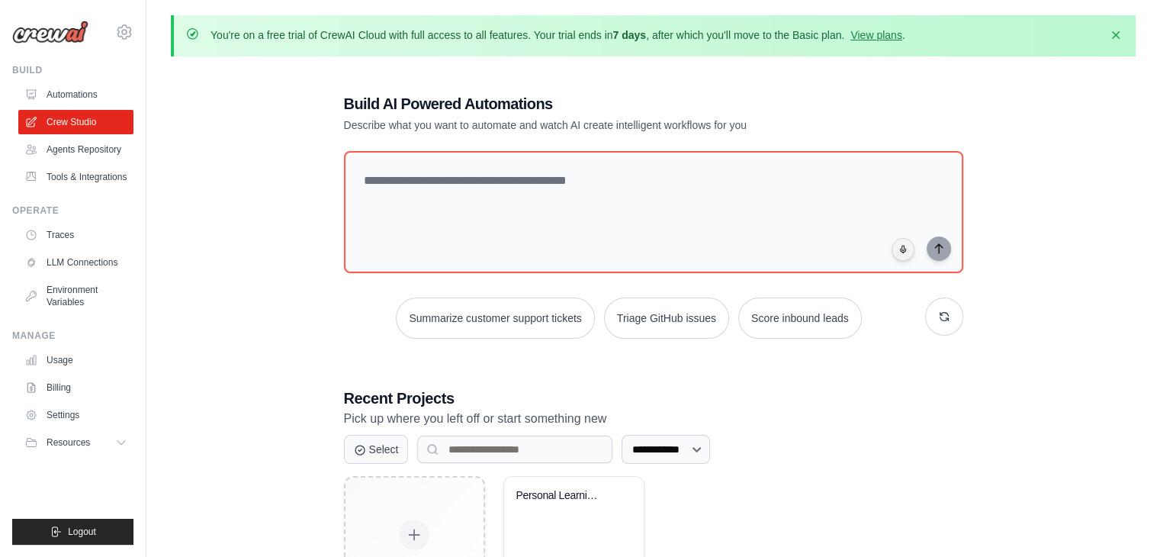
scroll to position [110, 0]
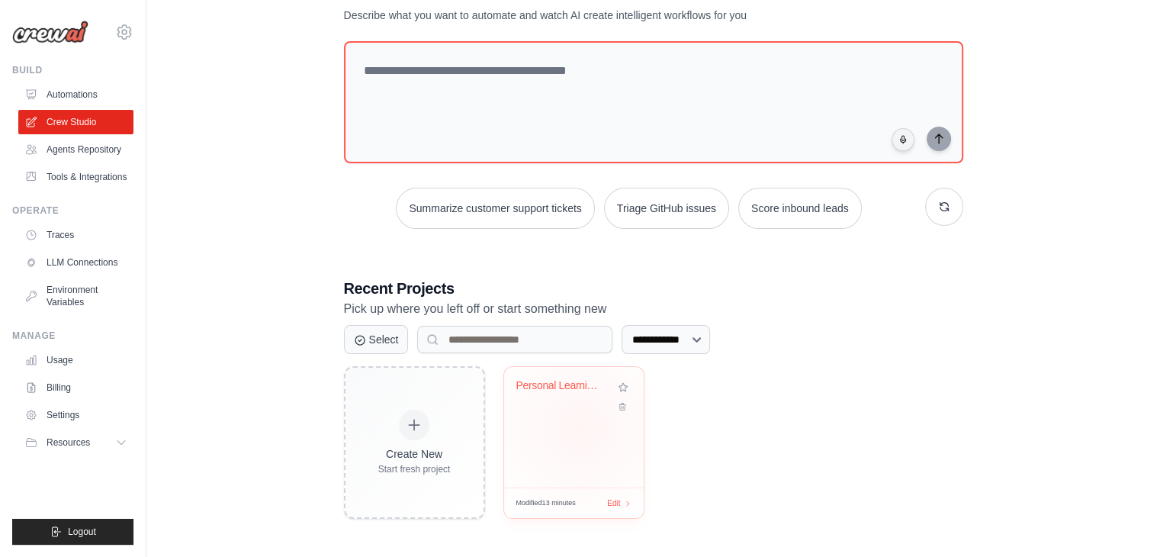
click at [580, 426] on div "Personal Learning Management System" at bounding box center [574, 427] width 140 height 120
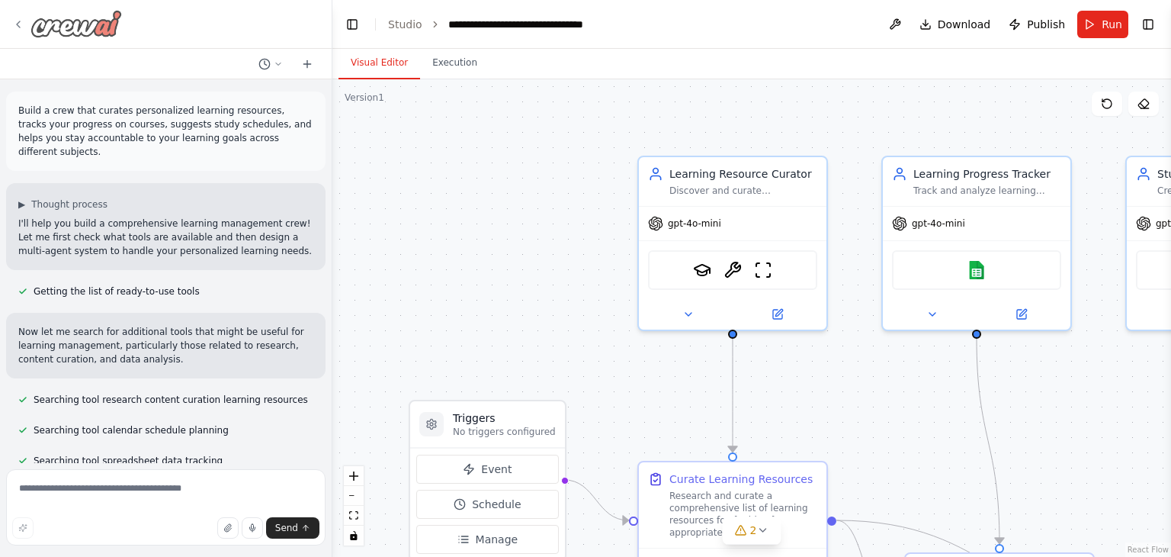
click at [21, 28] on icon at bounding box center [18, 24] width 12 height 12
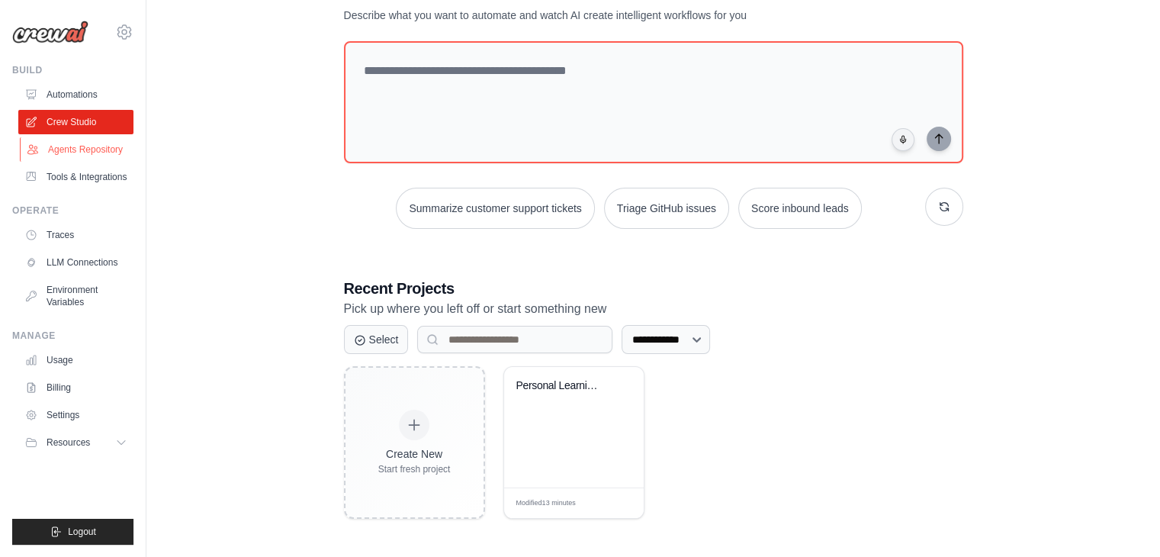
click at [89, 142] on link "Agents Repository" at bounding box center [77, 149] width 115 height 24
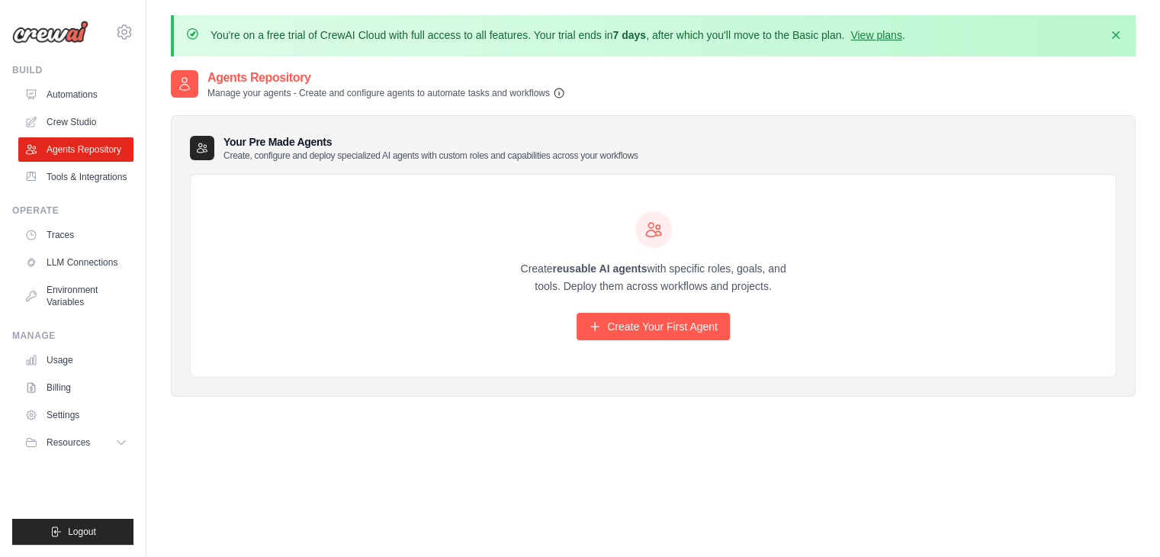
click at [564, 92] on icon "button" at bounding box center [558, 92] width 9 height 9
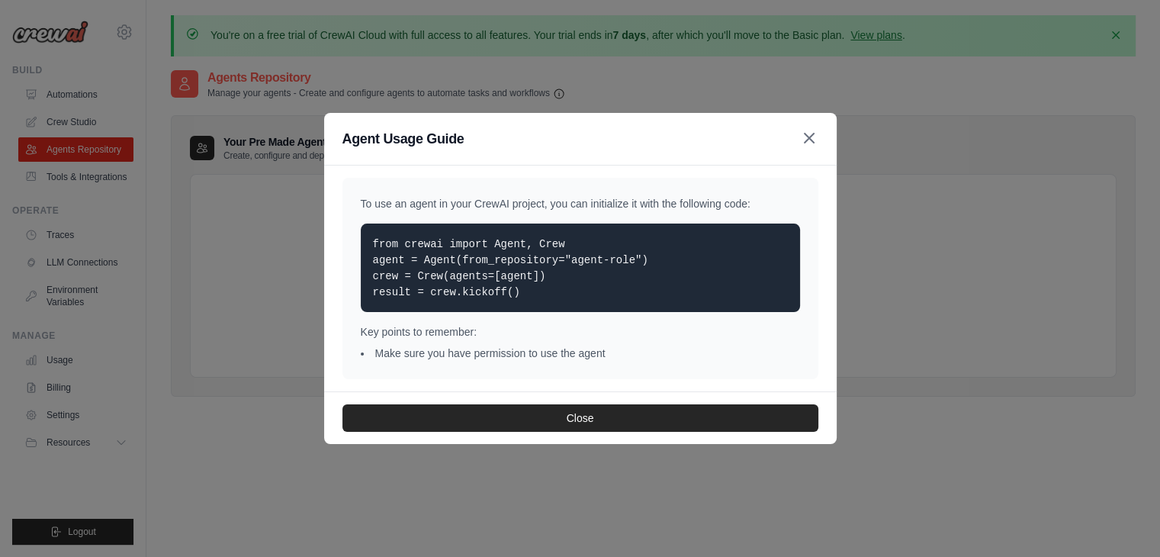
click at [808, 135] on icon "button" at bounding box center [809, 138] width 18 height 18
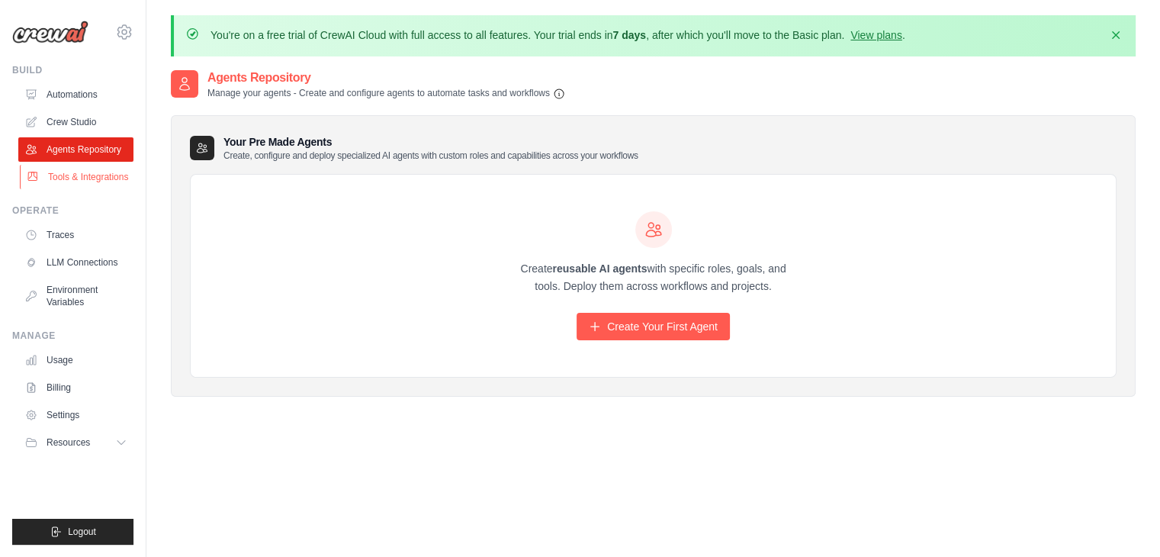
click at [82, 175] on link "Tools & Integrations" at bounding box center [77, 177] width 115 height 24
click at [64, 245] on link "Traces" at bounding box center [77, 235] width 115 height 24
